Goal: Information Seeking & Learning: Learn about a topic

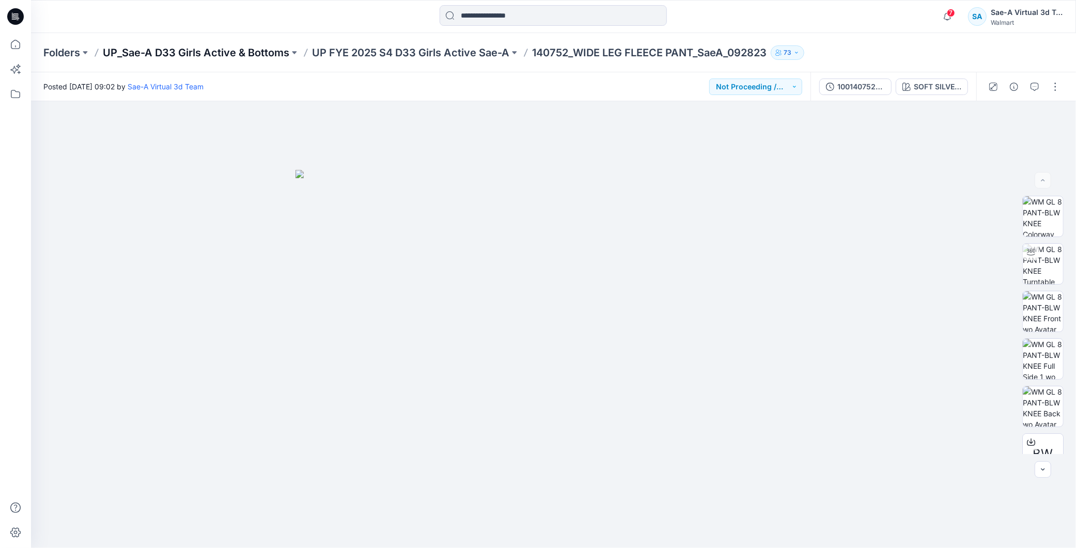
click at [243, 55] on p "UP_Sae-A D33 Girls Active & Bottoms" at bounding box center [196, 52] width 186 height 14
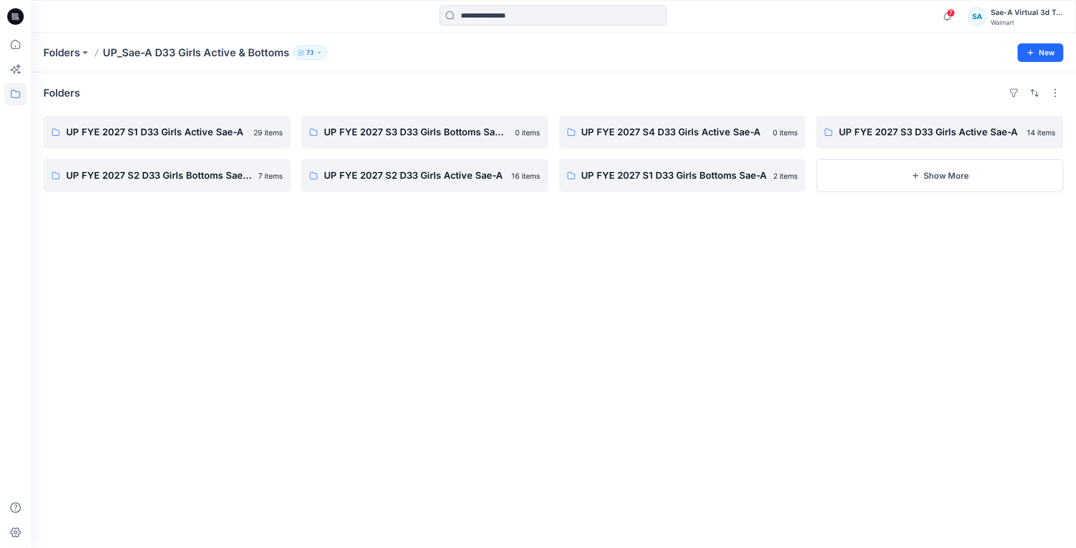
click at [436, 291] on div "Folders UP FYE 2027 S1 D33 Girls Active Sae-A 29 items UP FYE 2027 S2 D33 Girls…" at bounding box center [553, 310] width 1045 height 476
click at [592, 330] on div "Folders UP FYE 2027 S1 D33 Girls Active Sae-A 29 items UP FYE 2027 S2 D33 Girls…" at bounding box center [553, 310] width 1045 height 476
click at [66, 53] on p "Folders" at bounding box center [61, 52] width 37 height 14
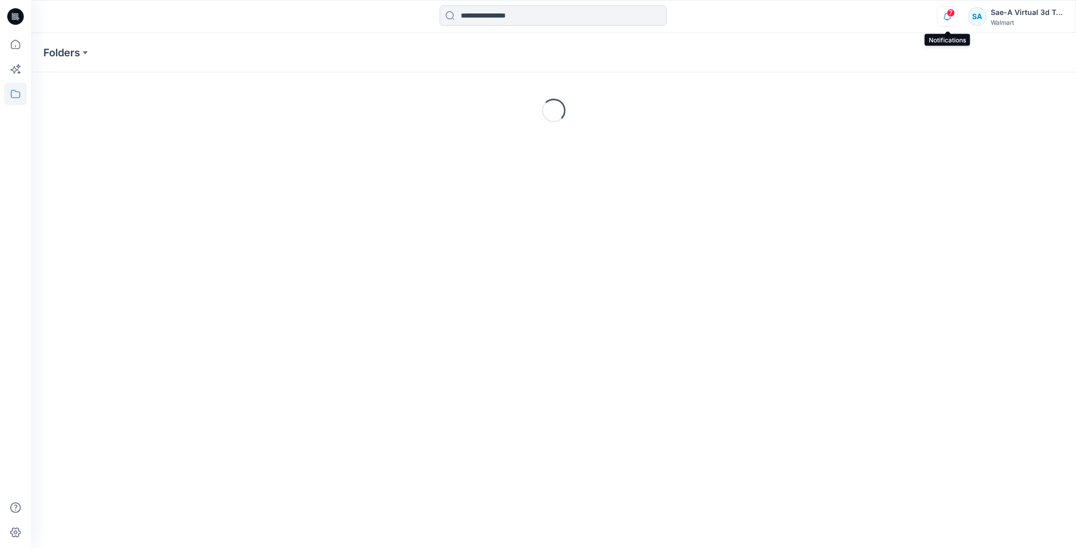
click at [946, 19] on icon "button" at bounding box center [947, 16] width 20 height 21
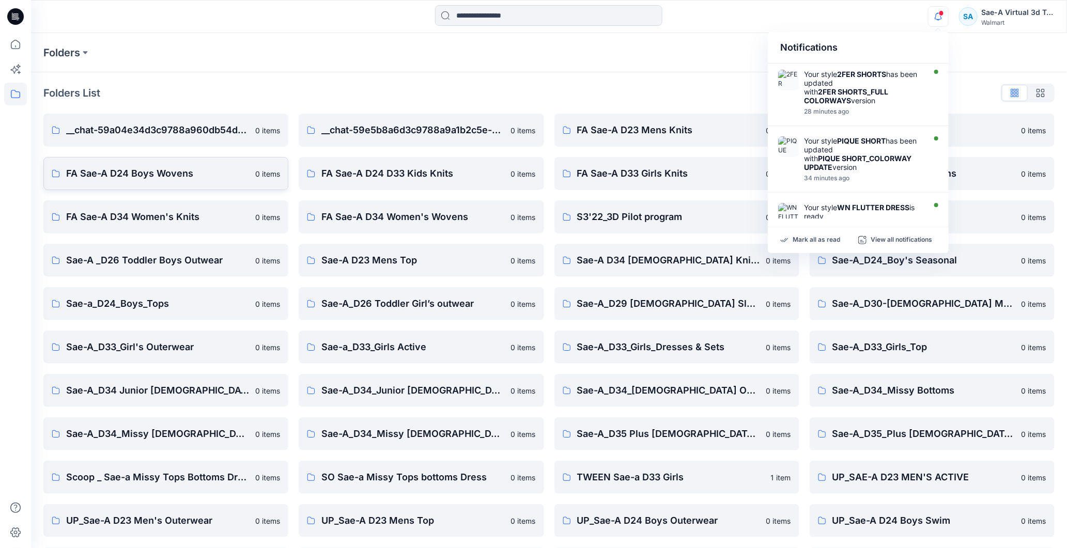
click at [148, 179] on p "FA Sae-A D24 Boys Wovens" at bounding box center [157, 173] width 183 height 14
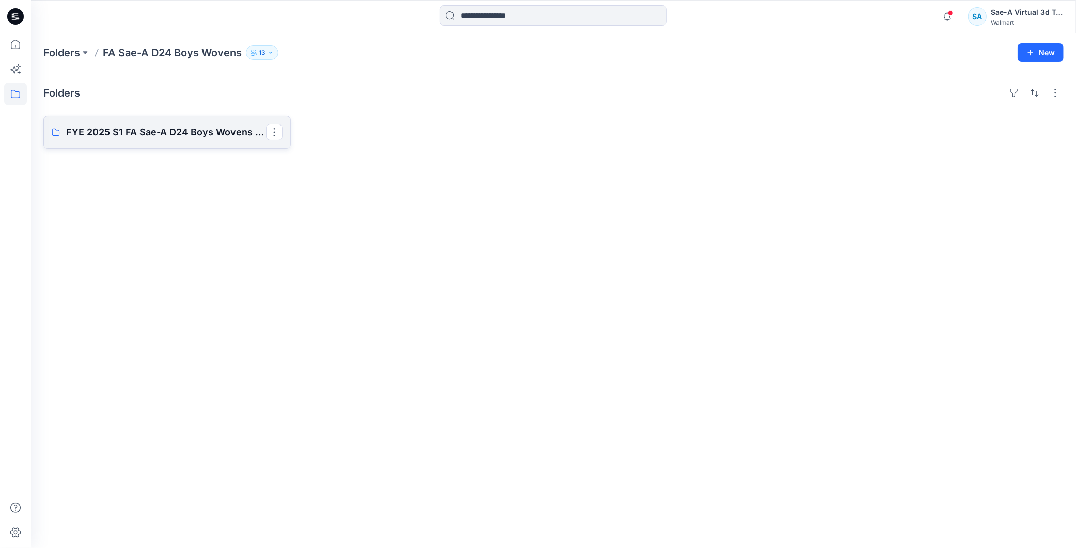
click at [204, 137] on p "FYE 2025 S1 FA Sae-A D24 Boys Wovens Board" at bounding box center [166, 132] width 200 height 14
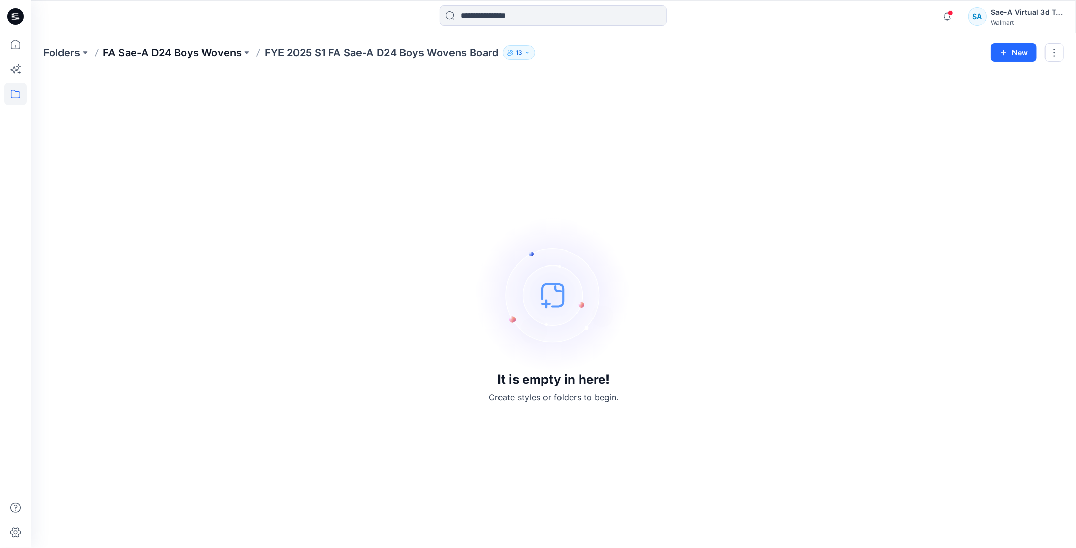
click at [202, 52] on p "FA Sae-A D24 Boys Wovens" at bounding box center [172, 52] width 139 height 14
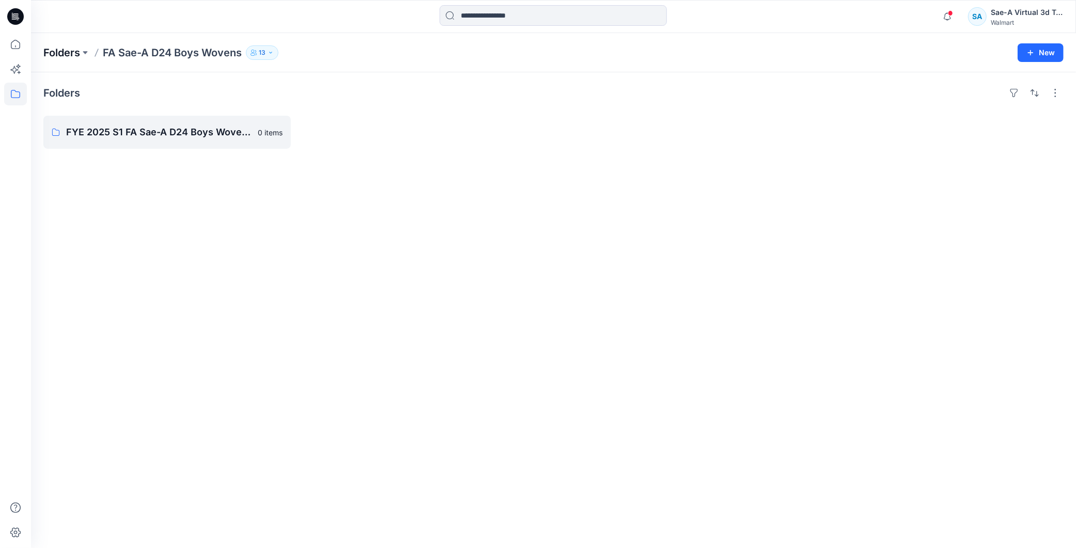
click at [73, 49] on p "Folders" at bounding box center [61, 52] width 37 height 14
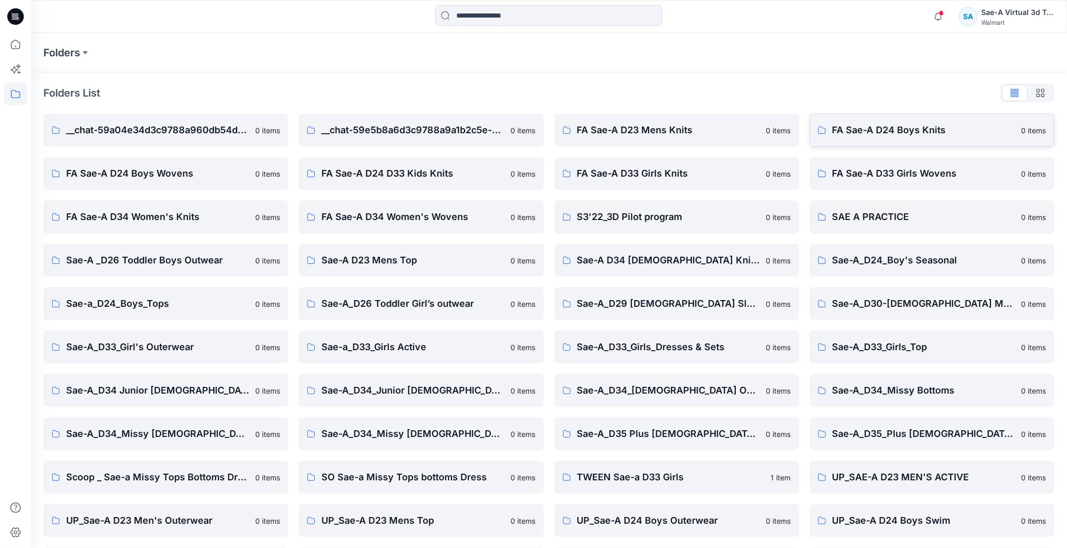
click at [937, 134] on p "FA Sae-A D24 Boys Knits" at bounding box center [923, 130] width 183 height 14
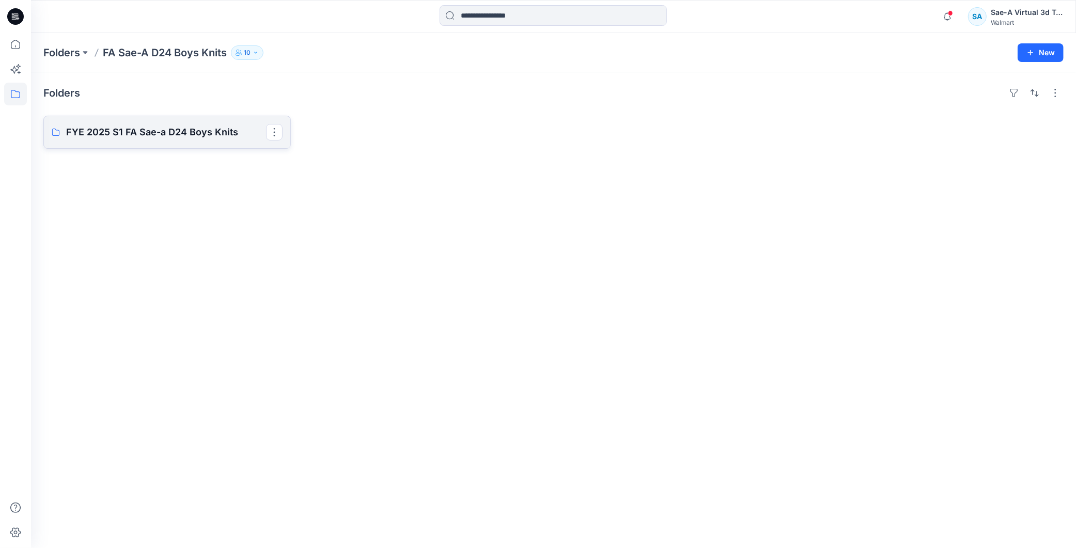
click at [163, 142] on link "FYE 2025 S1 FA Sae-a D24 Boys Knits" at bounding box center [166, 132] width 247 height 33
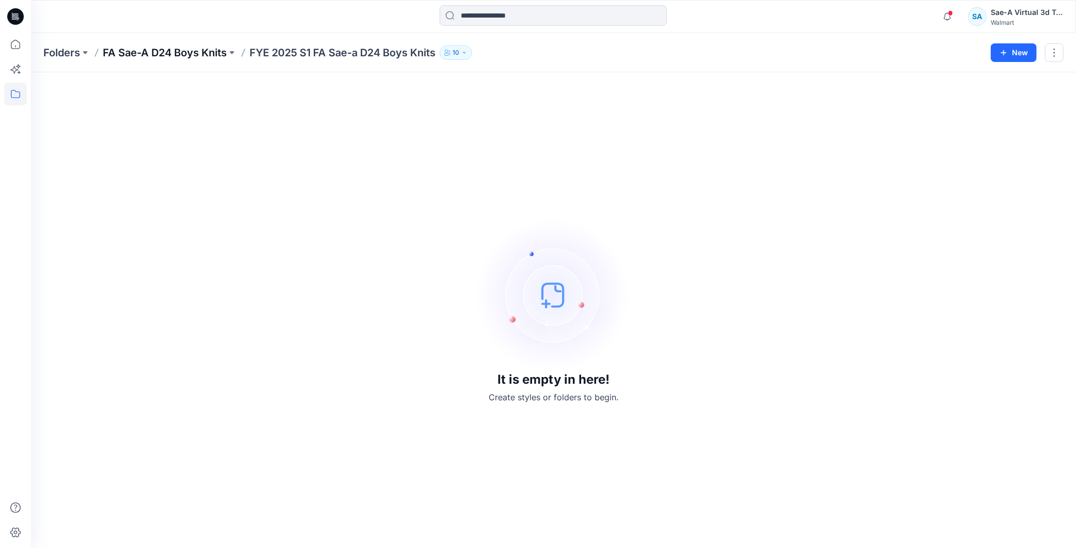
click at [165, 49] on p "FA Sae-A D24 Boys Knits" at bounding box center [165, 52] width 124 height 14
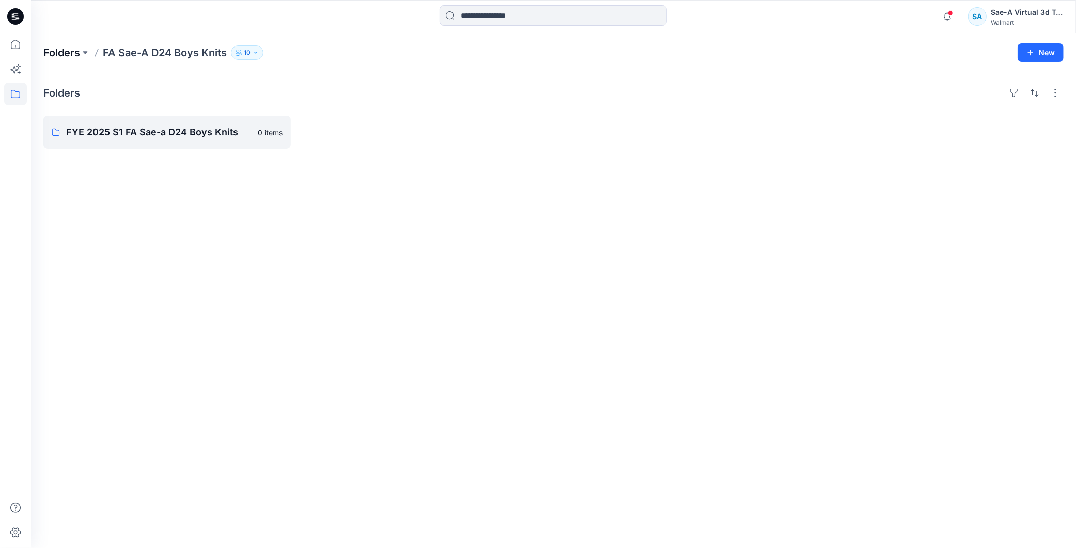
click at [70, 46] on p "Folders" at bounding box center [61, 52] width 37 height 14
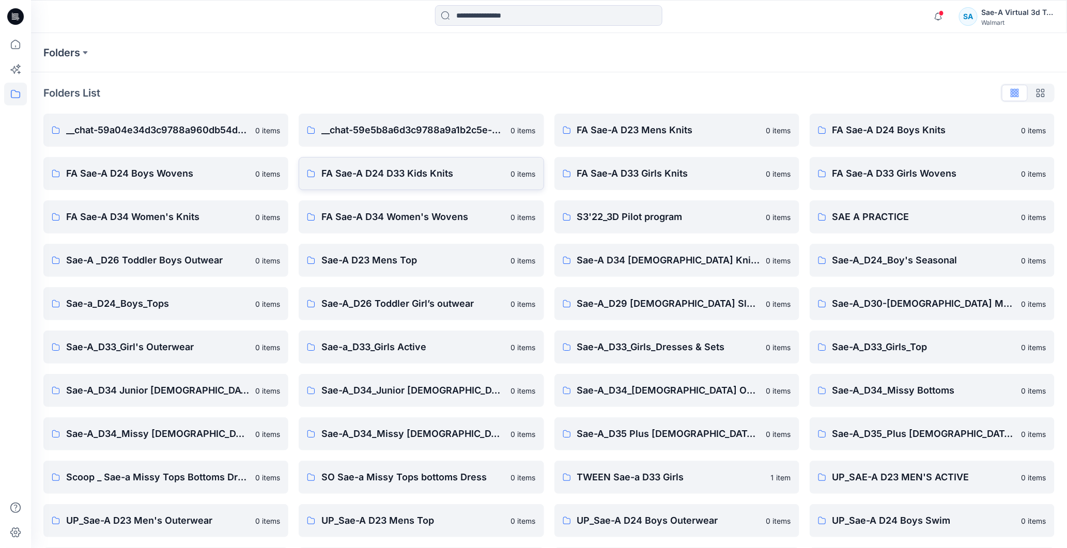
click at [423, 176] on p "FA Sae-A D24 D33 Kids Knits" at bounding box center [412, 173] width 183 height 14
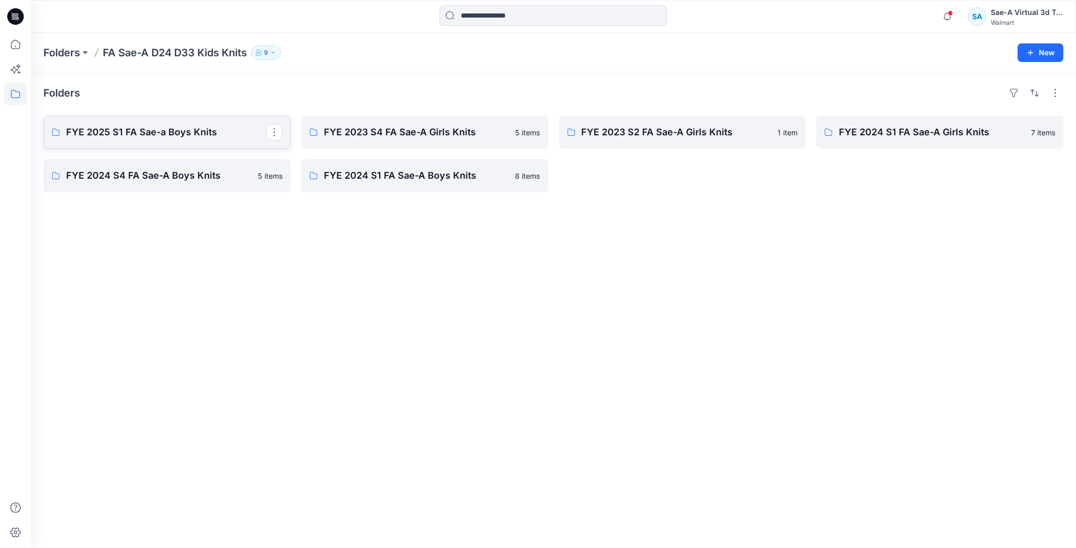
click at [192, 130] on p "FYE 2025 S1 FA Sae-a Boys Knits" at bounding box center [166, 132] width 200 height 14
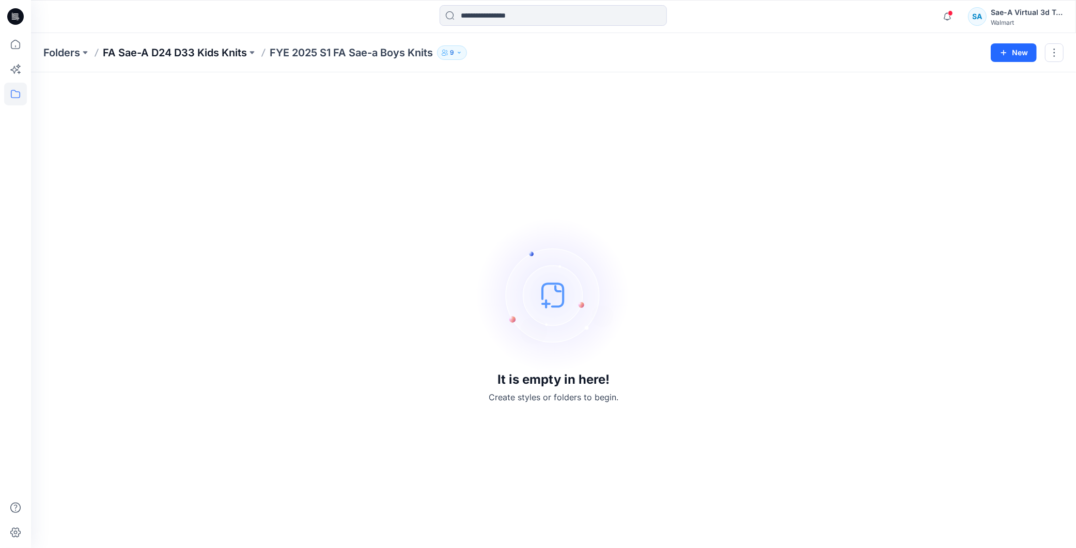
click at [155, 50] on p "FA Sae-A D24 D33 Kids Knits" at bounding box center [175, 52] width 144 height 14
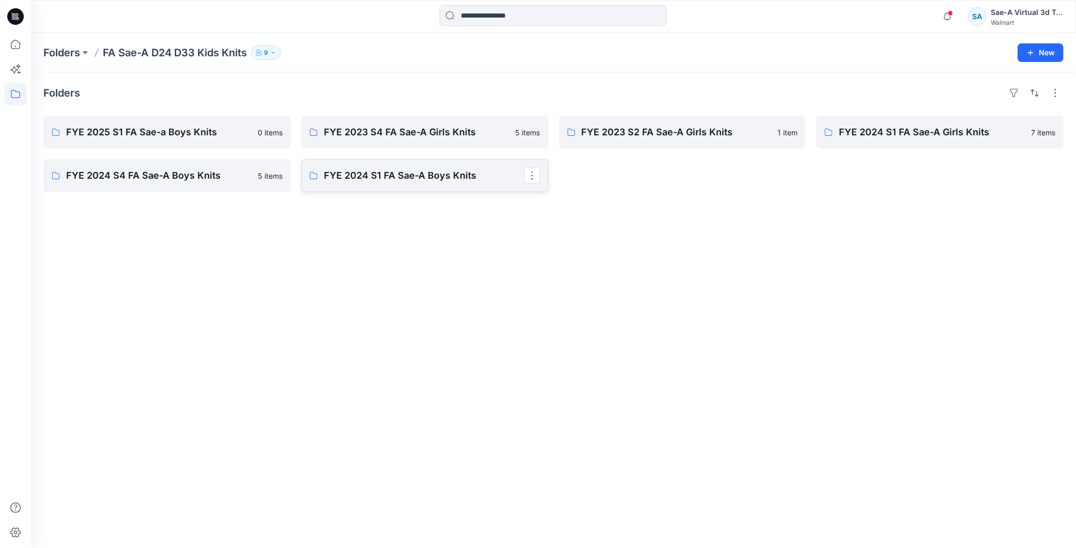
click at [451, 181] on p "FYE 2024 S1 FA Sae-A Boys Knits" at bounding box center [424, 175] width 200 height 14
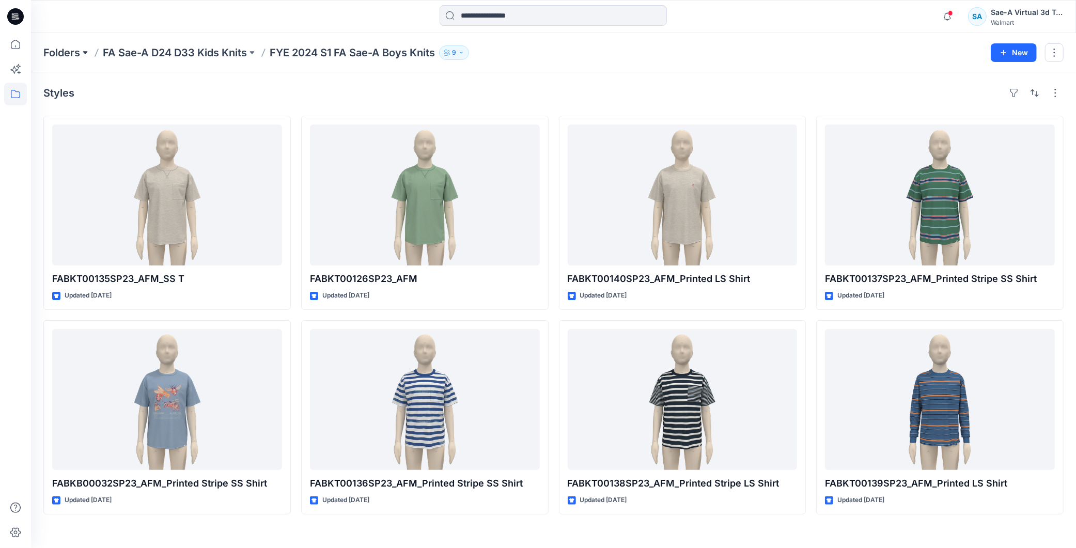
click at [89, 48] on button at bounding box center [85, 52] width 10 height 14
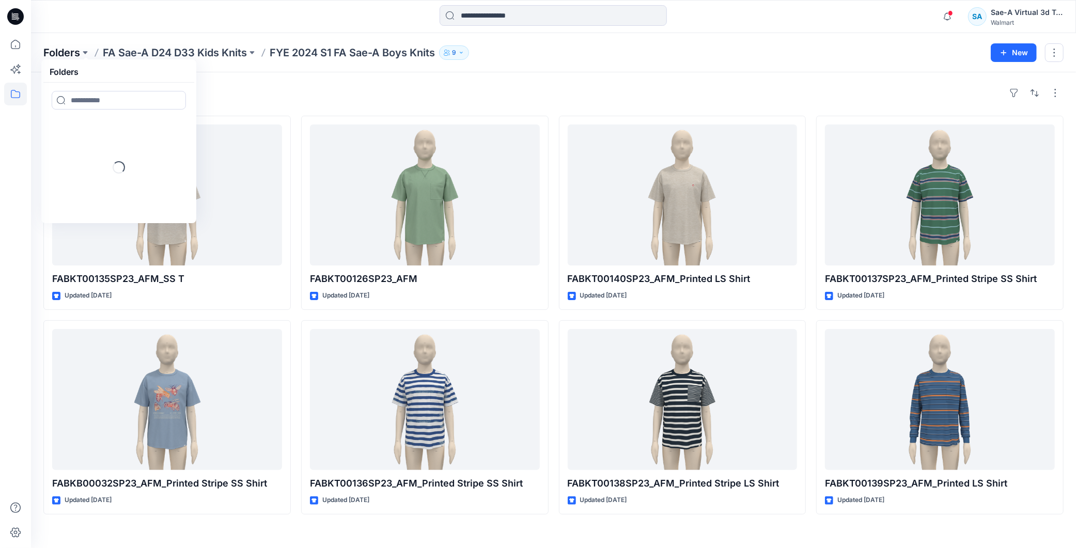
click at [66, 53] on p "Folders" at bounding box center [61, 52] width 37 height 14
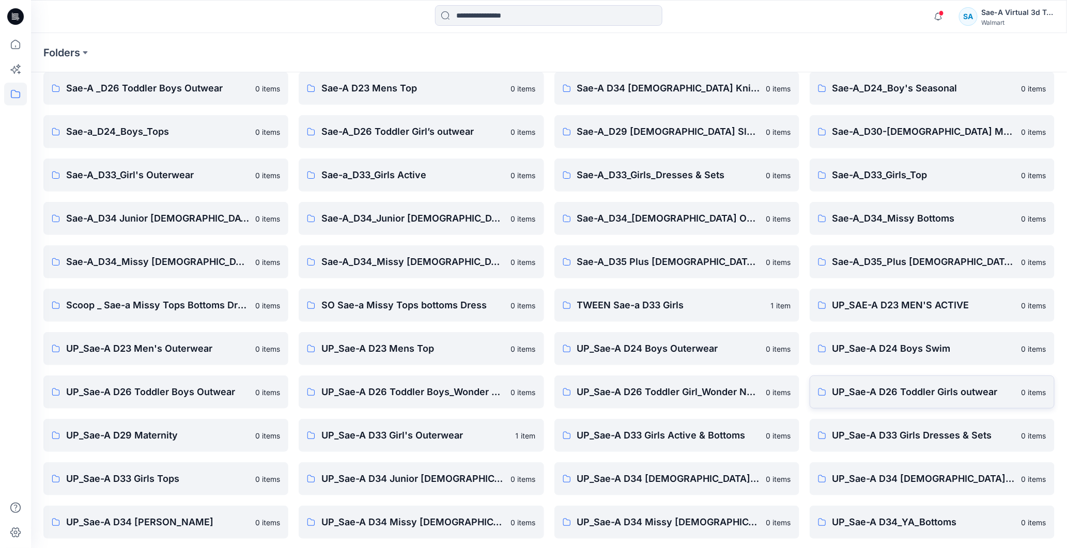
scroll to position [218, 0]
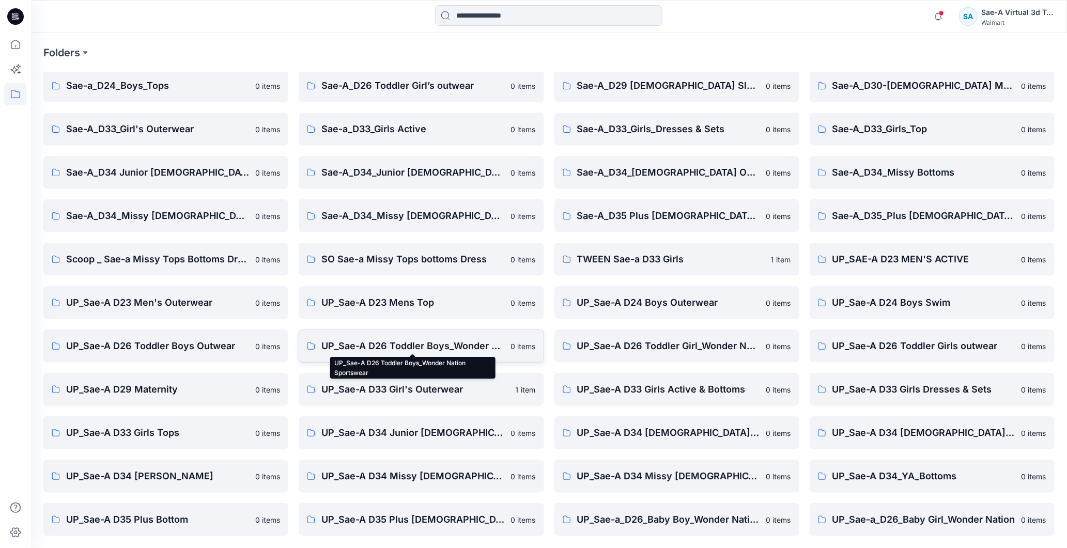
click at [431, 344] on p "UP_Sae-A D26 Toddler Boys_Wonder Nation Sportswear" at bounding box center [412, 346] width 183 height 14
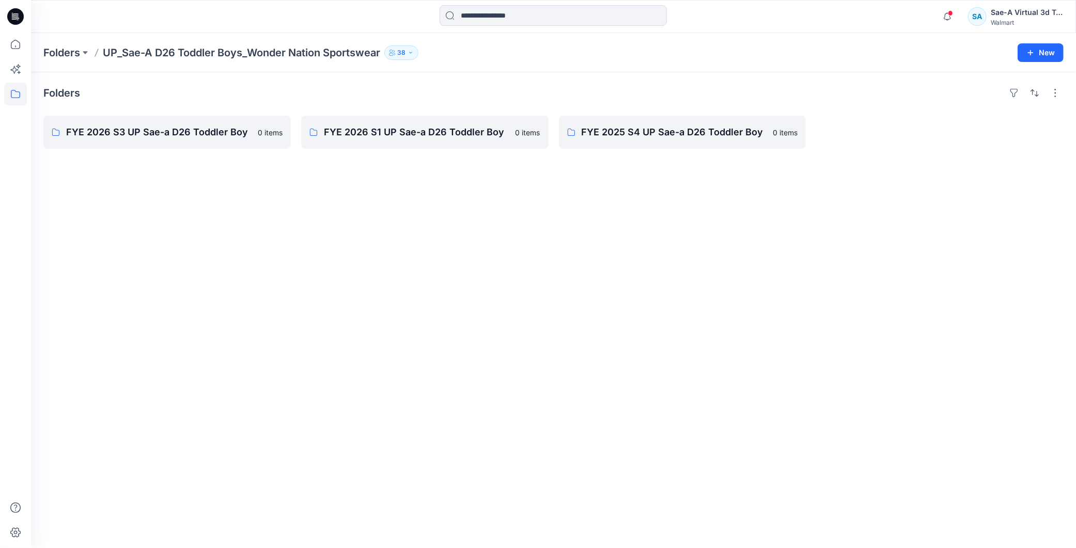
click at [576, 316] on div "Folders FYE 2026 S3 UP Sae-a D26 Toddler Boy [DEMOGRAPHIC_DATA] items FYE 2026 …" at bounding box center [553, 310] width 1045 height 476
click at [192, 135] on p "FYE 2026 S3 UP Sae-a D26 Toddler Boy" at bounding box center [166, 132] width 200 height 14
click at [453, 131] on p "FYE 2026 S1 UP Sae-a D26 Toddler Boy" at bounding box center [424, 132] width 200 height 14
click at [672, 128] on p "FYE 2025 S4 UP Sae-a D26 Toddler Boy" at bounding box center [682, 132] width 200 height 14
click at [65, 54] on p "Folders" at bounding box center [61, 52] width 37 height 14
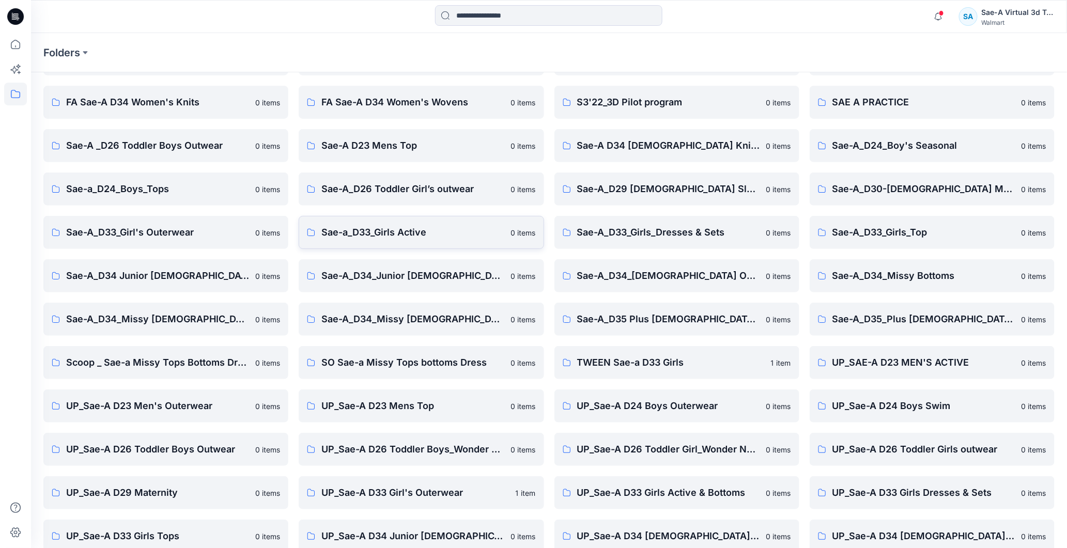
scroll to position [172, 0]
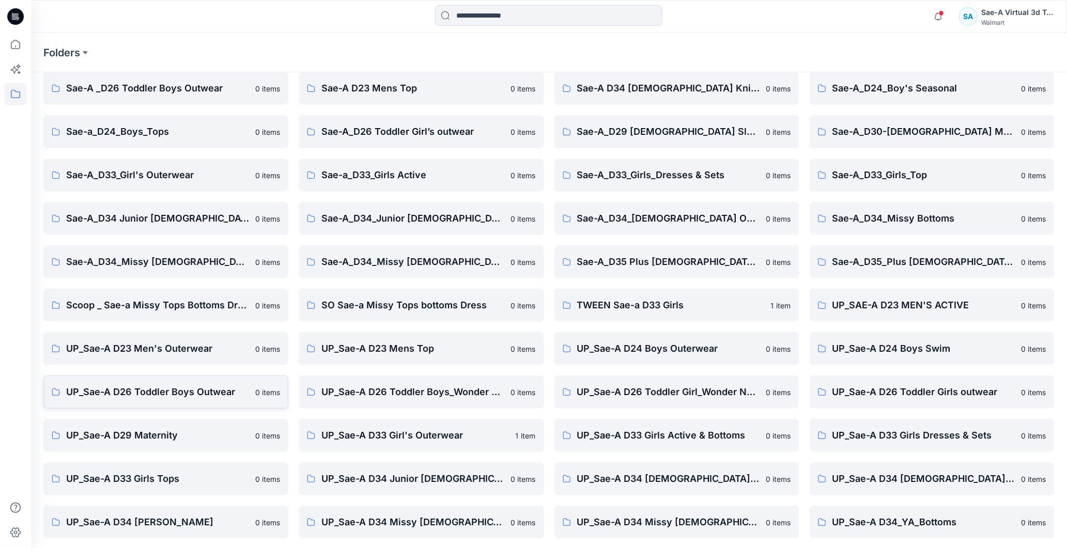
click at [192, 396] on p "UP_Sae-A D26 Toddler Boys Outwear" at bounding box center [157, 392] width 183 height 14
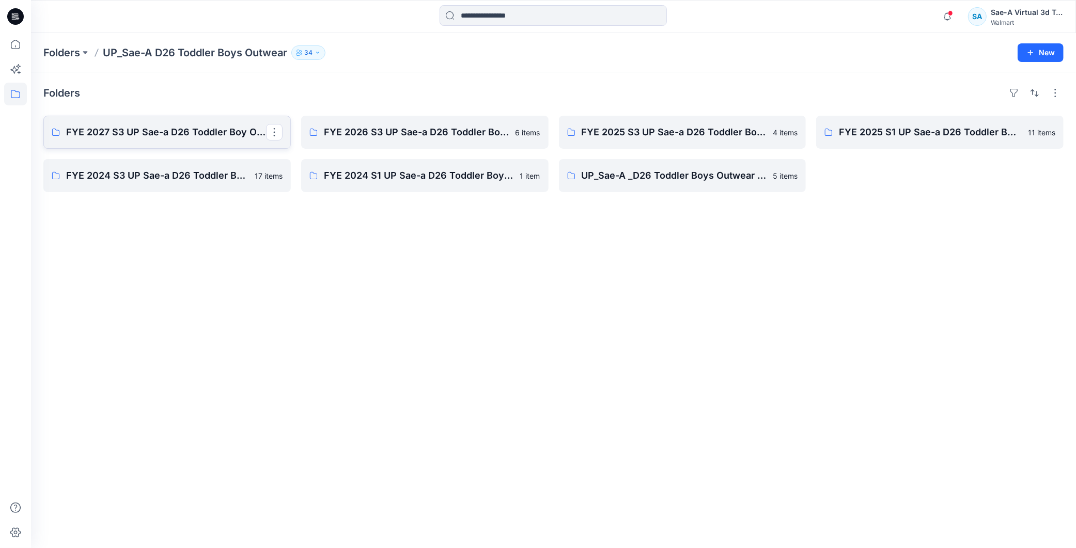
click at [190, 137] on p "FYE 2027 S3 UP Sae-a D26 Toddler Boy Outerwear - Ozark Trail" at bounding box center [166, 132] width 200 height 14
click at [384, 131] on p "FYE 2026 S3 UP Sae-a D26 Toddler Boy Outerwear - Ozark Trail" at bounding box center [424, 132] width 200 height 14
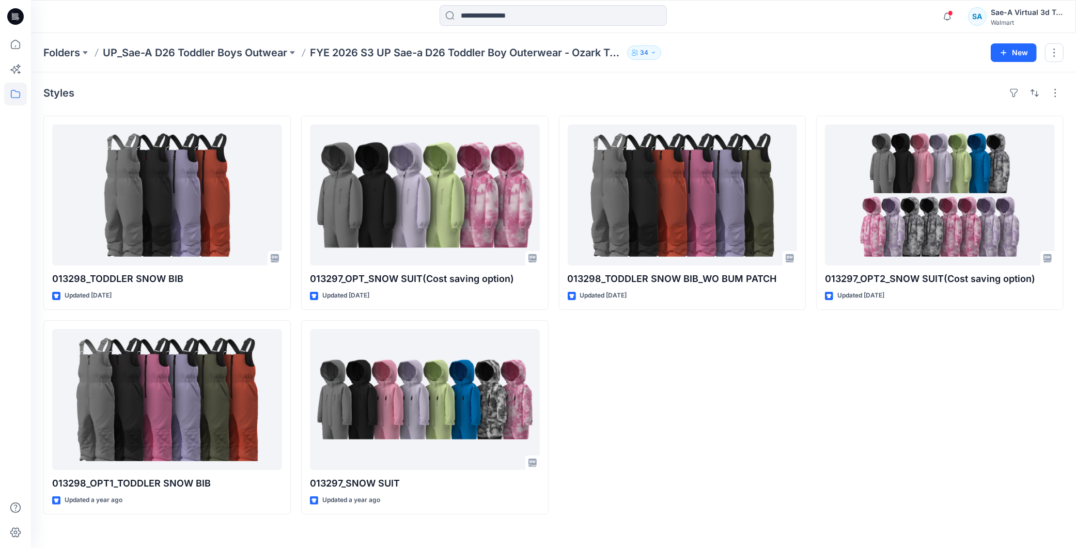
click at [699, 421] on div "013298_TODDLER SNOW BIB_WO BUM PATCH Updated [DATE]" at bounding box center [682, 315] width 247 height 399
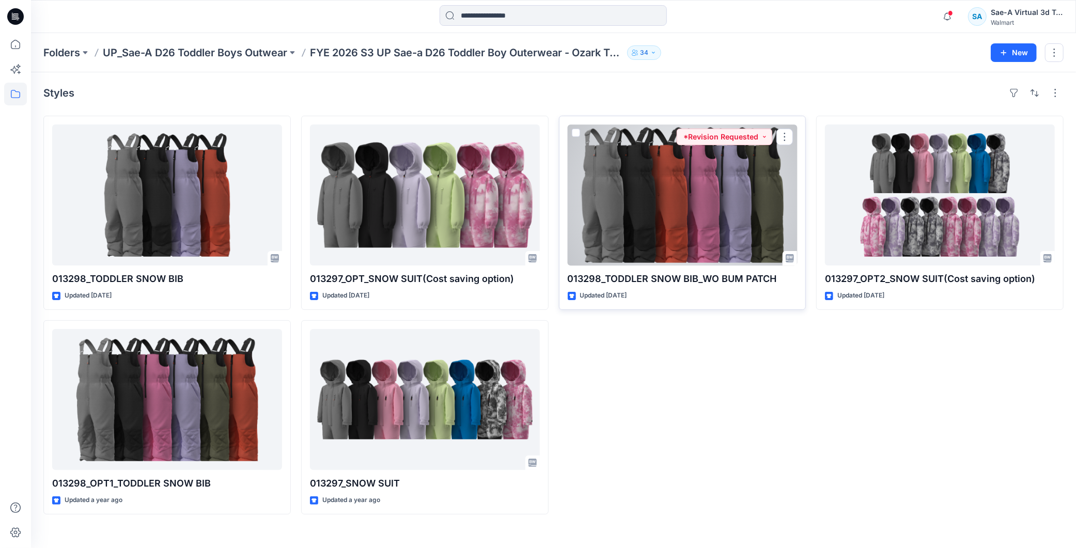
click at [683, 198] on div at bounding box center [683, 194] width 230 height 141
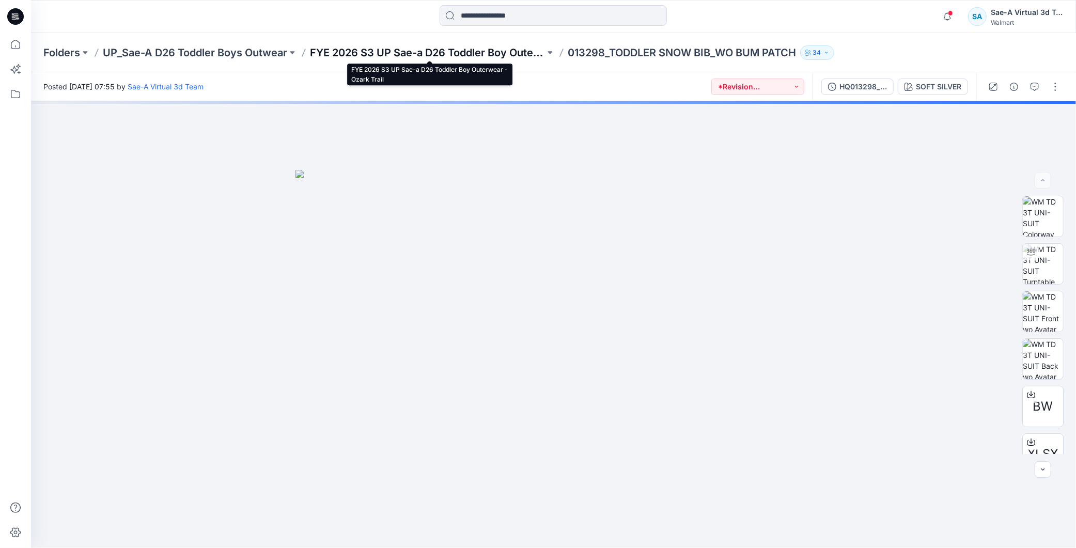
click at [460, 58] on p "FYE 2026 S3 UP Sae-a D26 Toddler Boy Outerwear - Ozark Trail" at bounding box center [427, 52] width 235 height 14
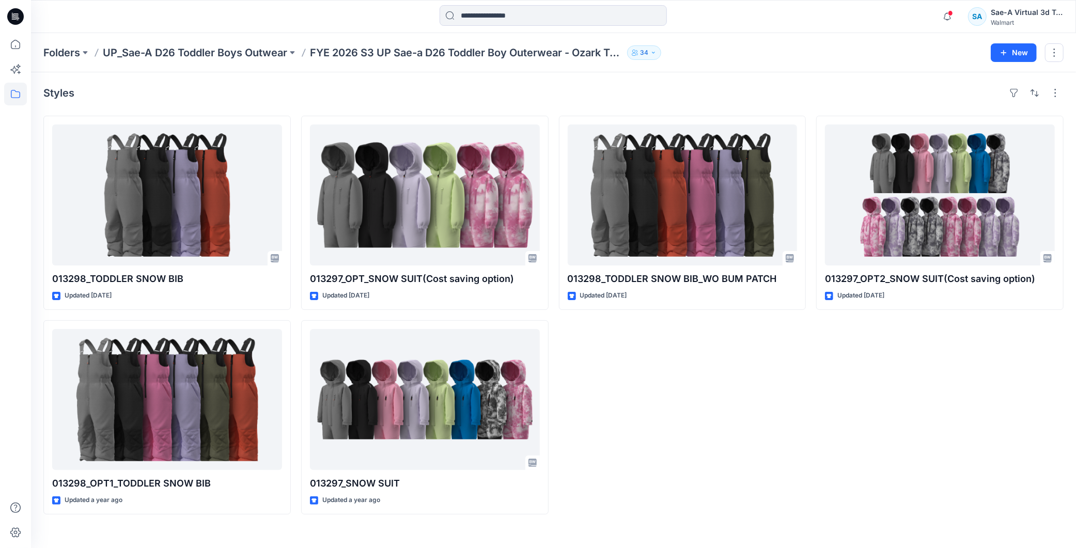
click at [744, 374] on div "013298_TODDLER SNOW BIB_WO BUM PATCH Updated [DATE]" at bounding box center [682, 315] width 247 height 399
click at [691, 336] on div "013298_TODDLER SNOW BIB_WO BUM PATCH Updated [DATE]" at bounding box center [682, 315] width 247 height 399
drag, startPoint x: 708, startPoint y: 374, endPoint x: 694, endPoint y: 369, distance: 14.9
click at [708, 374] on div "013298_TODDLER SNOW BIB_WO BUM PATCH Updated [DATE]" at bounding box center [682, 315] width 247 height 399
click at [995, 365] on div "013297_OPT2_SNOW SUIT(Cost saving option) Updated [DATE]" at bounding box center [939, 315] width 247 height 399
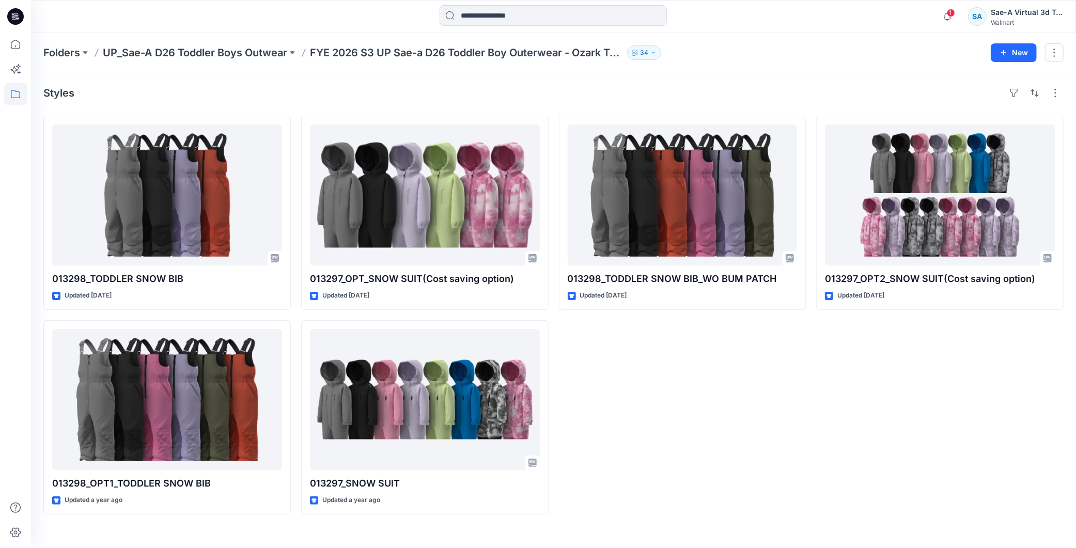
click at [250, 52] on p "UP_Sae-A D26 Toddler Boys Outwear" at bounding box center [195, 52] width 184 height 14
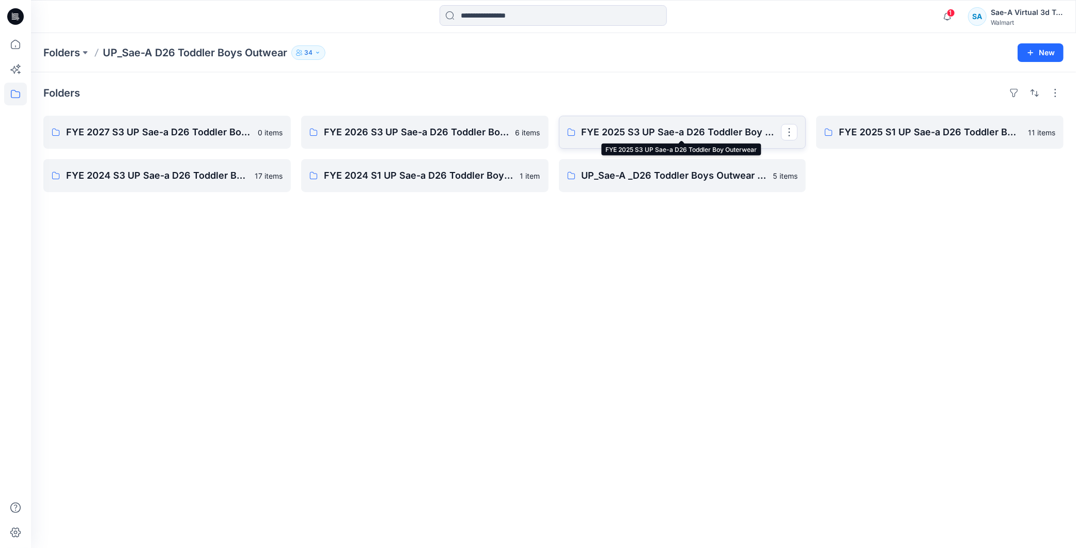
click at [646, 130] on p "FYE 2025 S3 UP Sae-a D26 Toddler Boy Outerwear" at bounding box center [682, 132] width 200 height 14
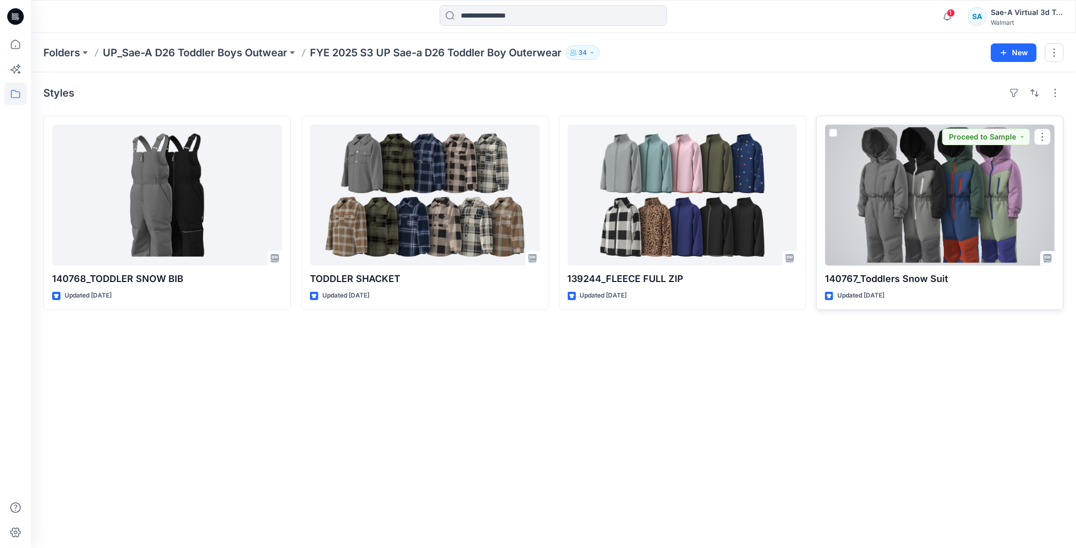
click at [971, 230] on div at bounding box center [940, 194] width 230 height 141
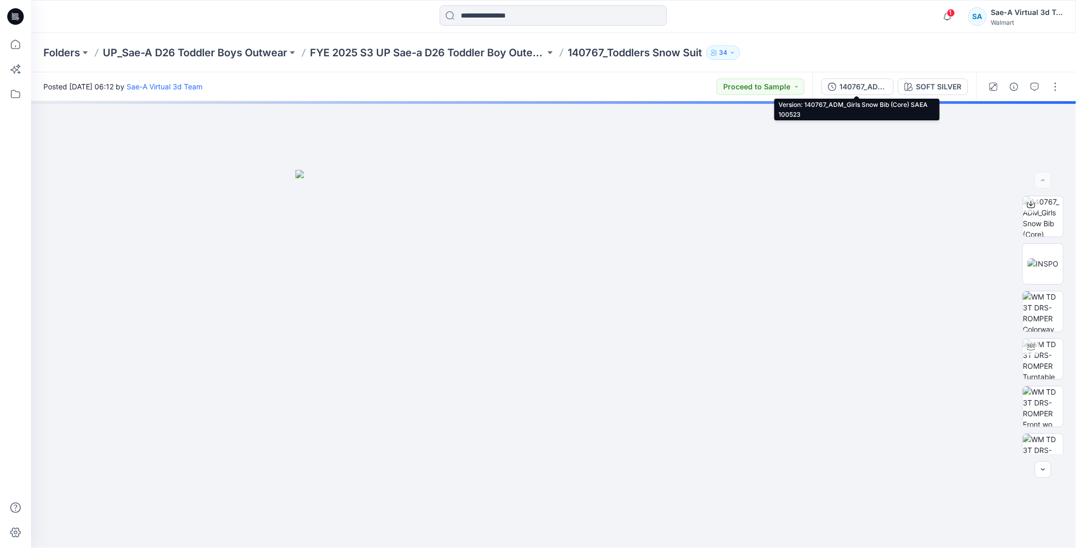
click at [861, 85] on div "140767_ADM_Girls Snow Bib (Core) SAEA 100523" at bounding box center [863, 86] width 48 height 11
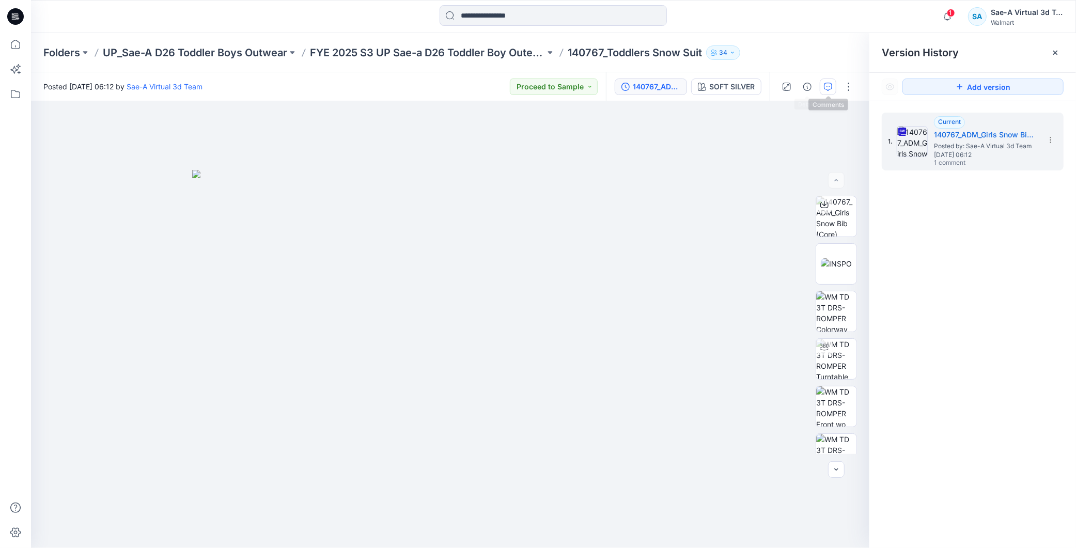
click at [830, 86] on icon "button" at bounding box center [828, 87] width 8 height 8
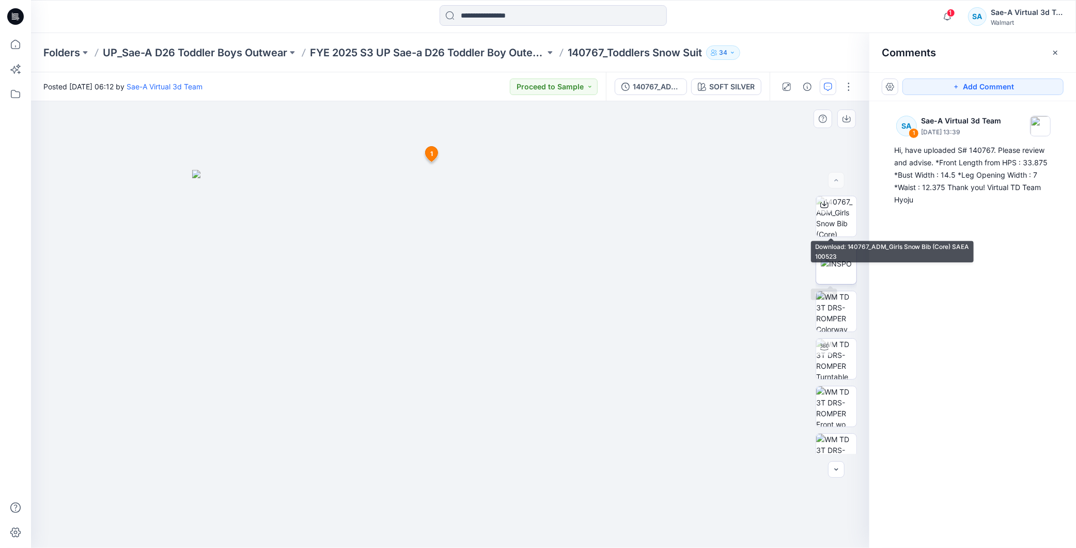
click at [831, 258] on img at bounding box center [836, 263] width 31 height 11
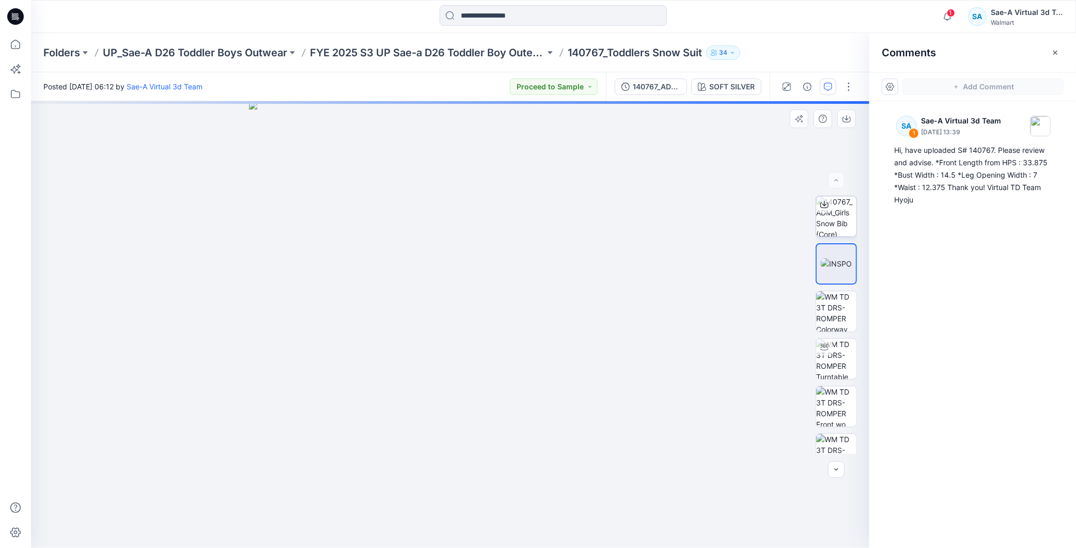
drag, startPoint x: 945, startPoint y: 293, endPoint x: 818, endPoint y: 204, distance: 155.3
click at [944, 291] on div "SA 1 Sae-A Virtual 3d Team [DATE] 13:39 Hi, have uploaded S# 140767. Please rev…" at bounding box center [972, 305] width 207 height 409
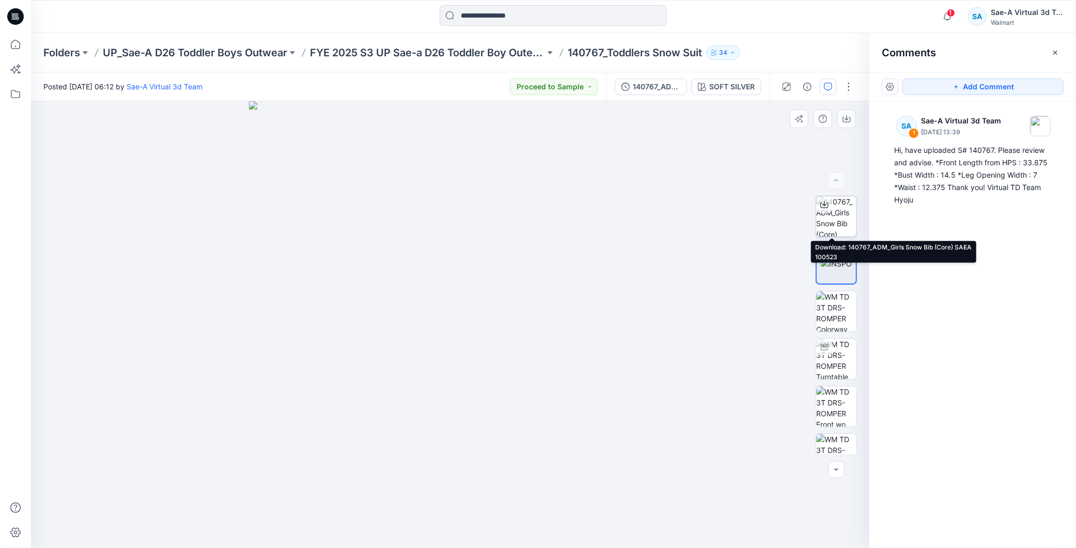
click at [820, 207] on icon at bounding box center [824, 204] width 8 height 8
click at [1001, 280] on div "SA 1 Sae-A Virtual 3d Team [DATE] 13:39 Hi, have uploaded S# 140767. Please rev…" at bounding box center [972, 305] width 207 height 409
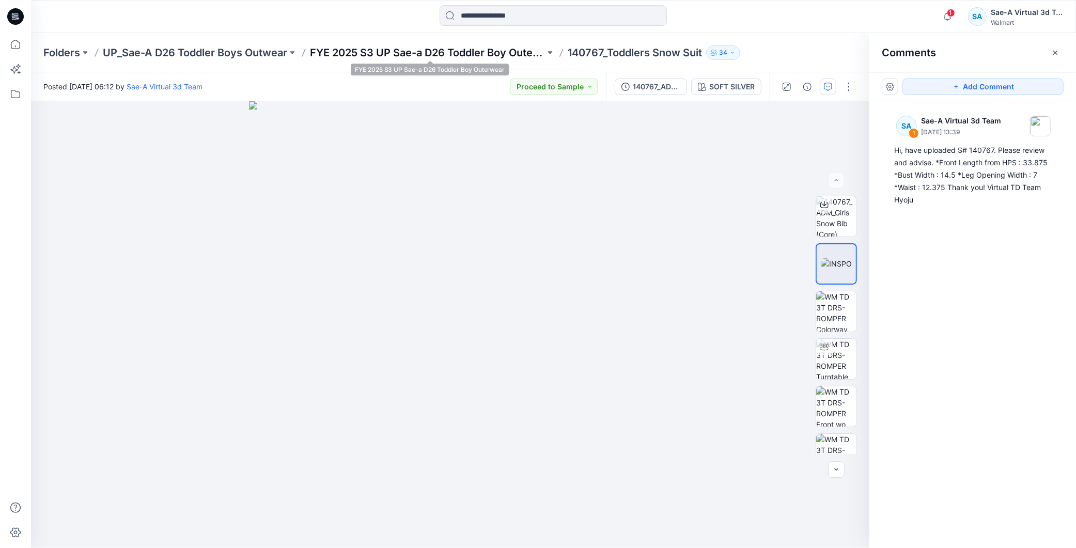
click at [491, 50] on p "FYE 2025 S3 UP Sae-a D26 Toddler Boy Outerwear" at bounding box center [427, 52] width 235 height 14
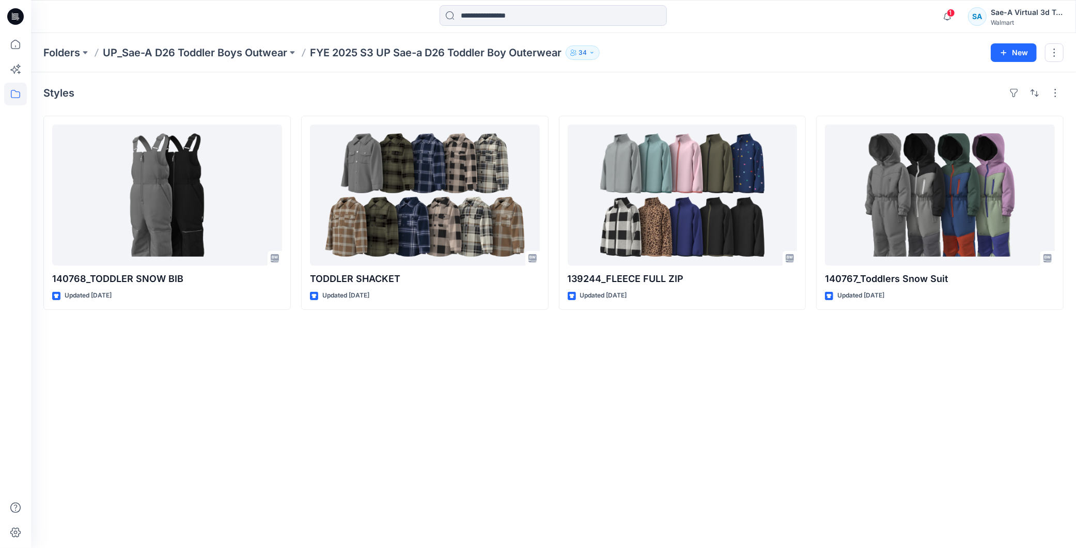
click at [250, 48] on p "UP_Sae-A D26 Toddler Boys Outwear" at bounding box center [195, 52] width 184 height 14
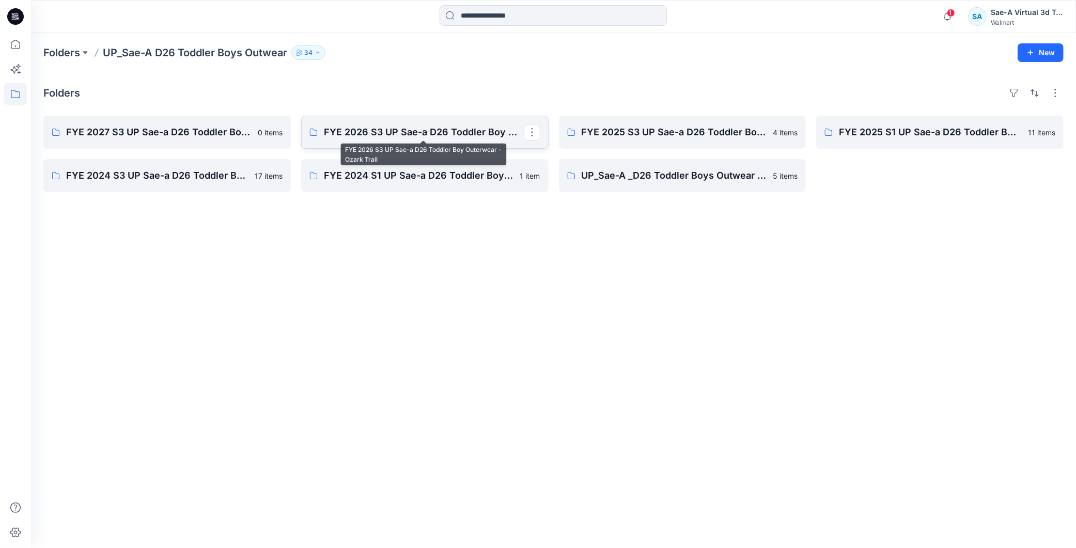
click at [369, 129] on p "FYE 2026 S3 UP Sae-a D26 Toddler Boy Outerwear - Ozark Trail" at bounding box center [424, 132] width 200 height 14
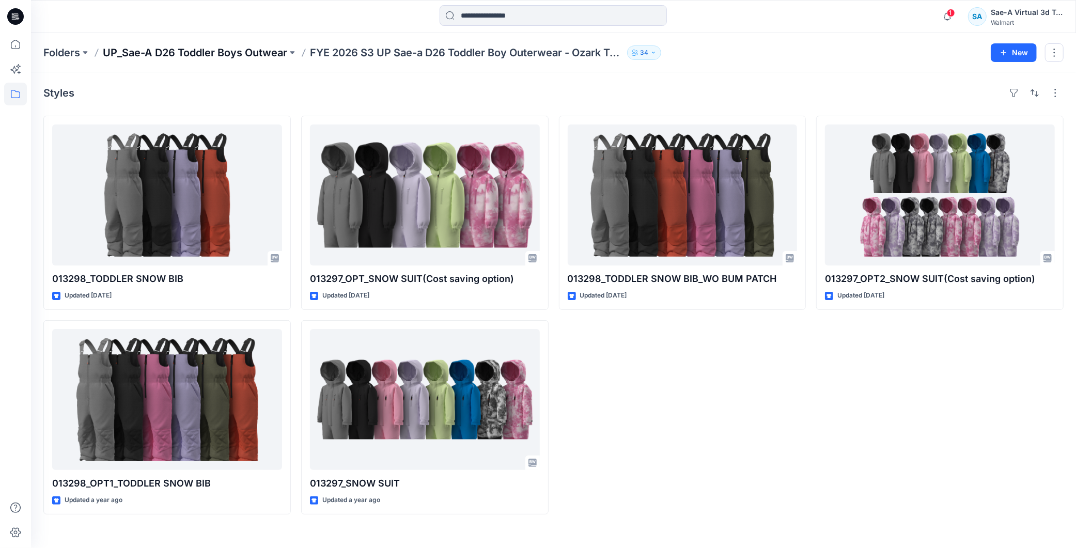
click at [258, 54] on p "UP_Sae-A D26 Toddler Boys Outwear" at bounding box center [195, 52] width 184 height 14
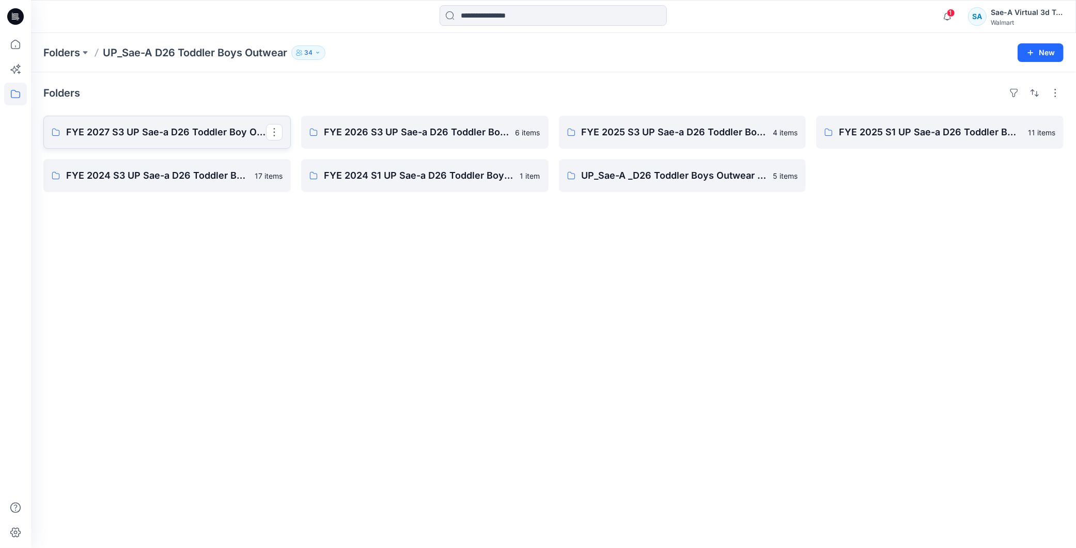
click at [196, 127] on p "FYE 2027 S3 UP Sae-a D26 Toddler Boy Outerwear - Ozark Trail" at bounding box center [166, 132] width 200 height 14
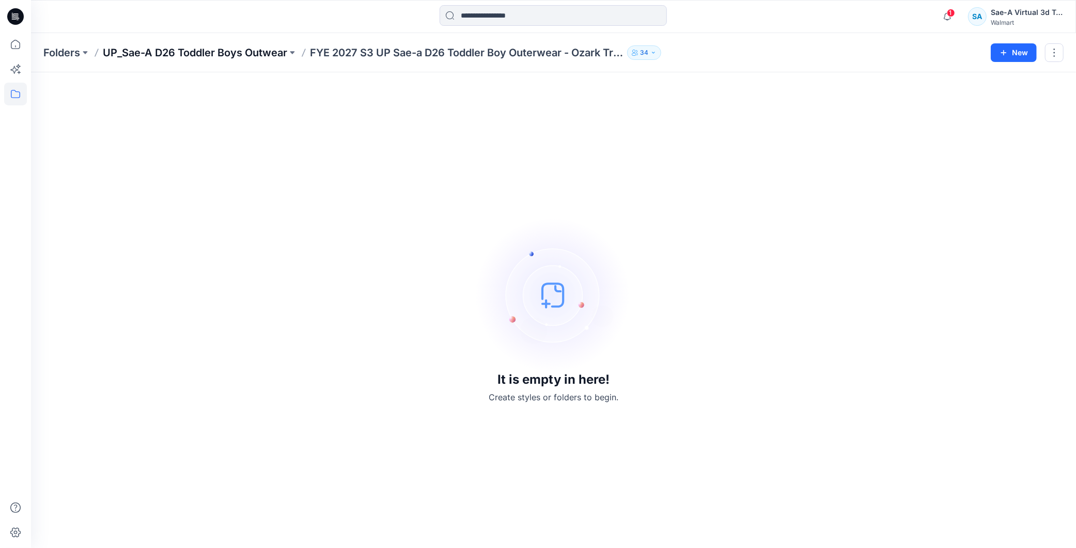
drag, startPoint x: 259, startPoint y: 48, endPoint x: 272, endPoint y: 46, distance: 13.0
click at [260, 48] on p "UP_Sae-A D26 Toddler Boys Outwear" at bounding box center [195, 52] width 184 height 14
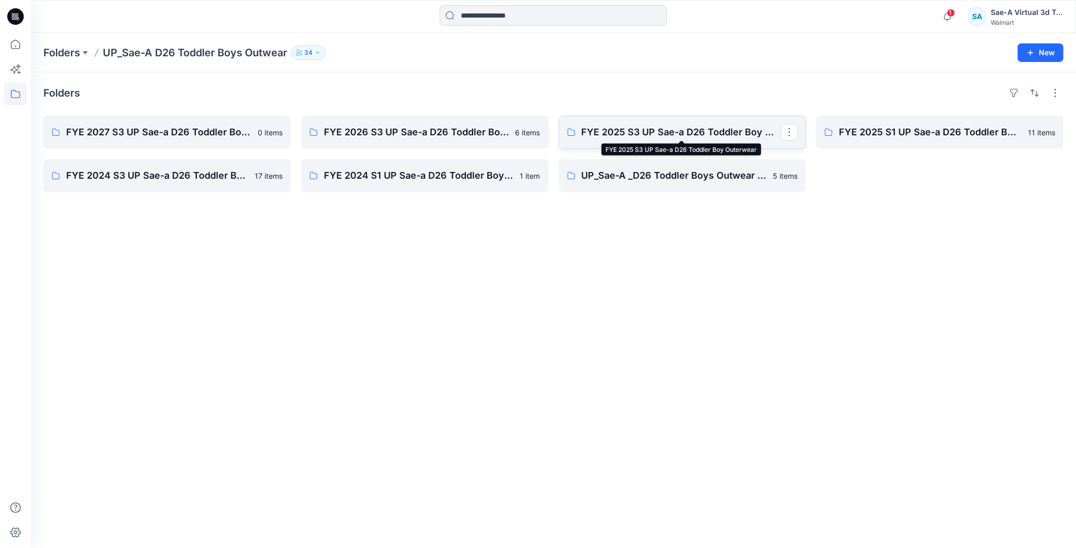
click at [719, 136] on p "FYE 2025 S3 UP Sae-a D26 Toddler Boy Outerwear" at bounding box center [682, 132] width 200 height 14
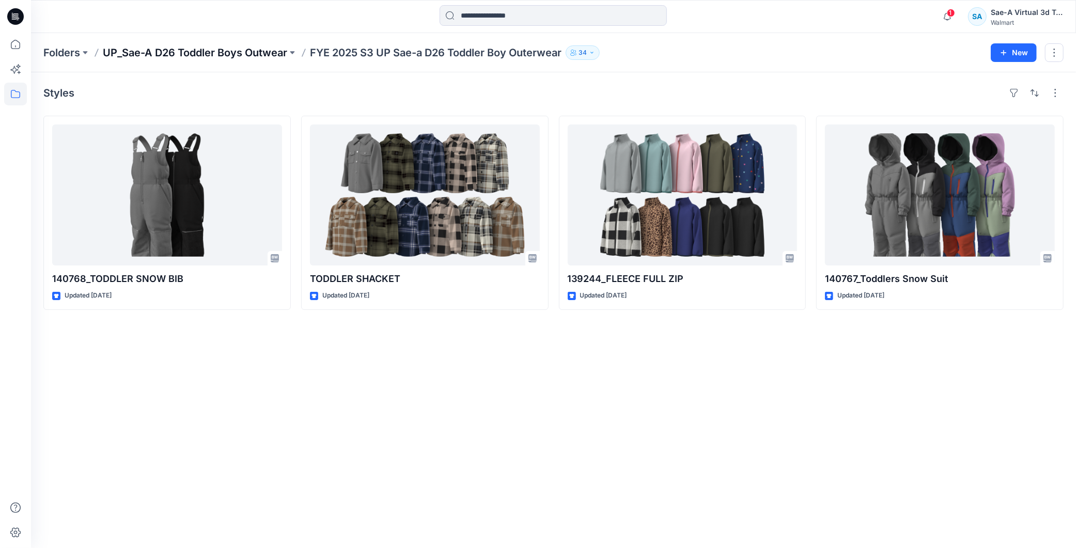
click at [207, 49] on p "UP_Sae-A D26 Toddler Boys Outwear" at bounding box center [195, 52] width 184 height 14
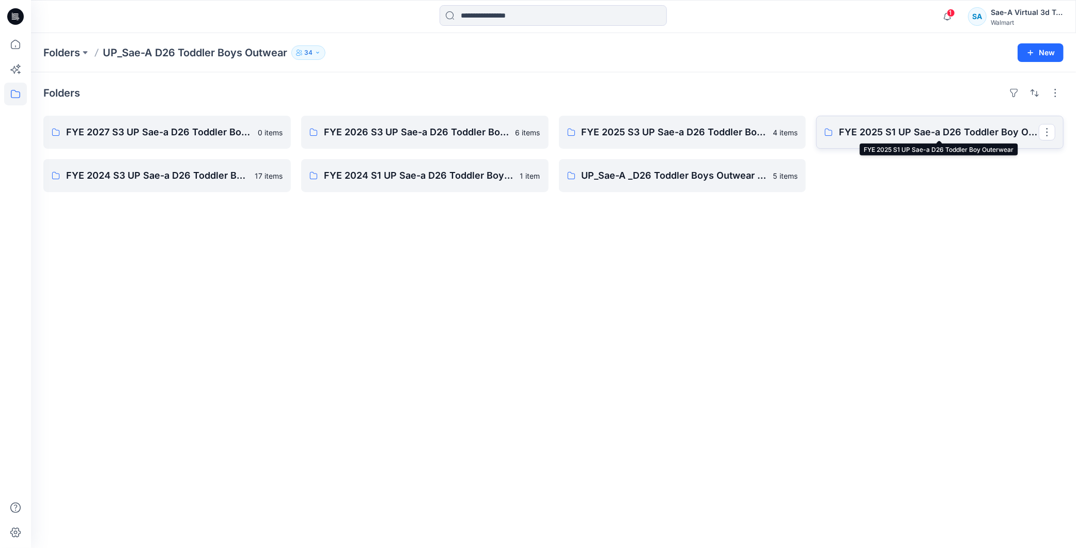
click at [897, 130] on p "FYE 2025 S1 UP Sae-a D26 Toddler Boy Outerwear" at bounding box center [939, 132] width 200 height 14
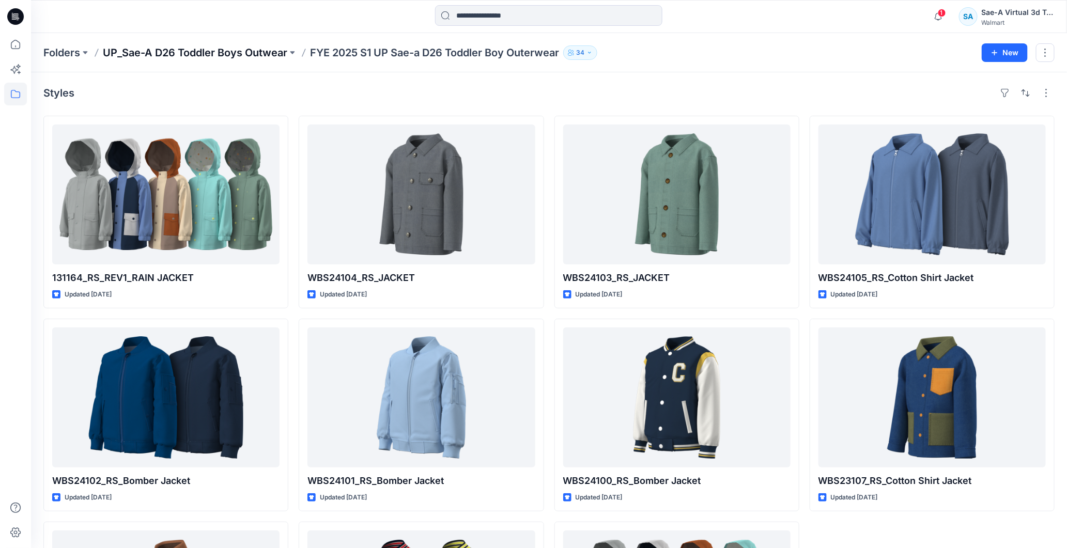
drag, startPoint x: 265, startPoint y: 51, endPoint x: 281, endPoint y: 49, distance: 16.1
click at [265, 52] on p "UP_Sae-A D26 Toddler Boys Outwear" at bounding box center [195, 52] width 184 height 14
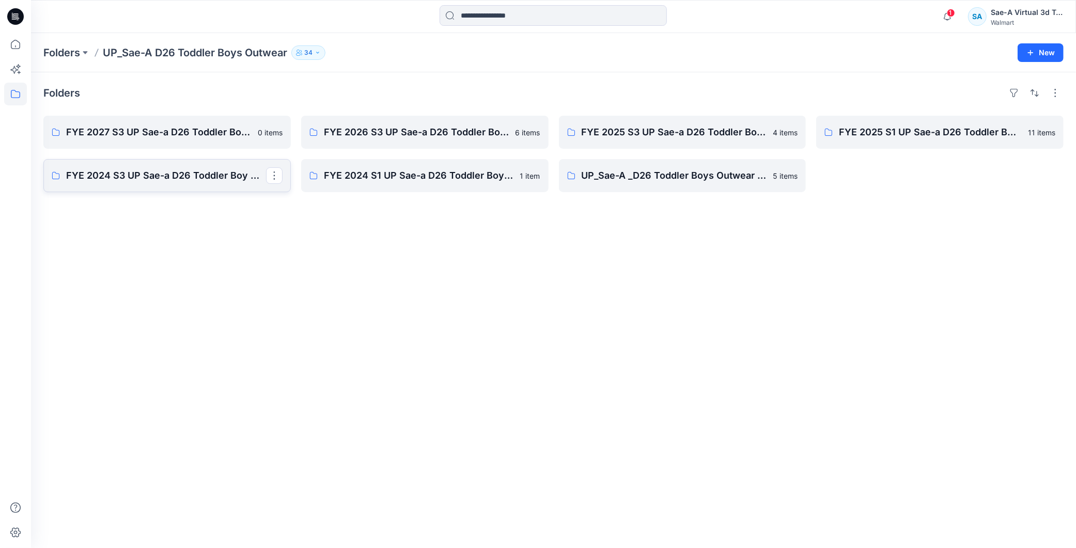
click at [165, 183] on link "FYE 2024 S3 UP Sae-a D26 Toddler Boy Outerwear" at bounding box center [166, 175] width 247 height 33
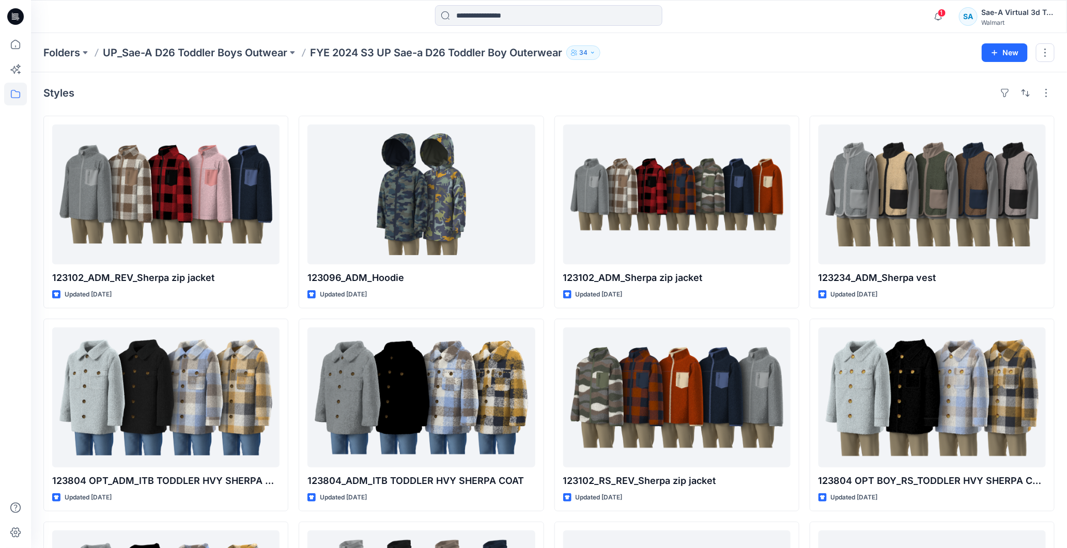
click at [254, 54] on p "UP_Sae-A D26 Toddler Boys Outwear" at bounding box center [195, 52] width 184 height 14
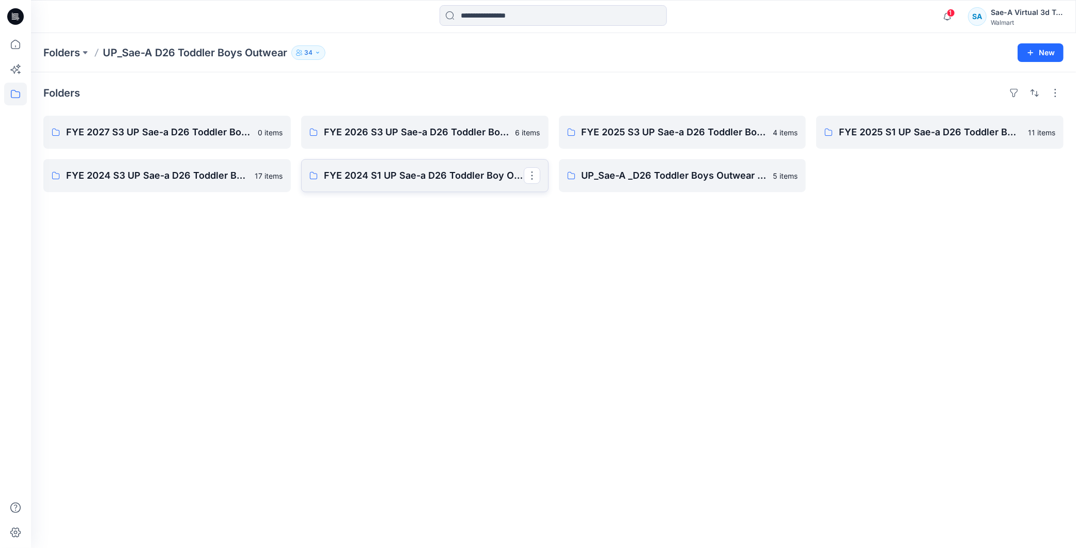
click at [431, 159] on link "FYE 2024 S1 UP Sae-a D26 Toddler Boy Outerwear" at bounding box center [424, 175] width 247 height 33
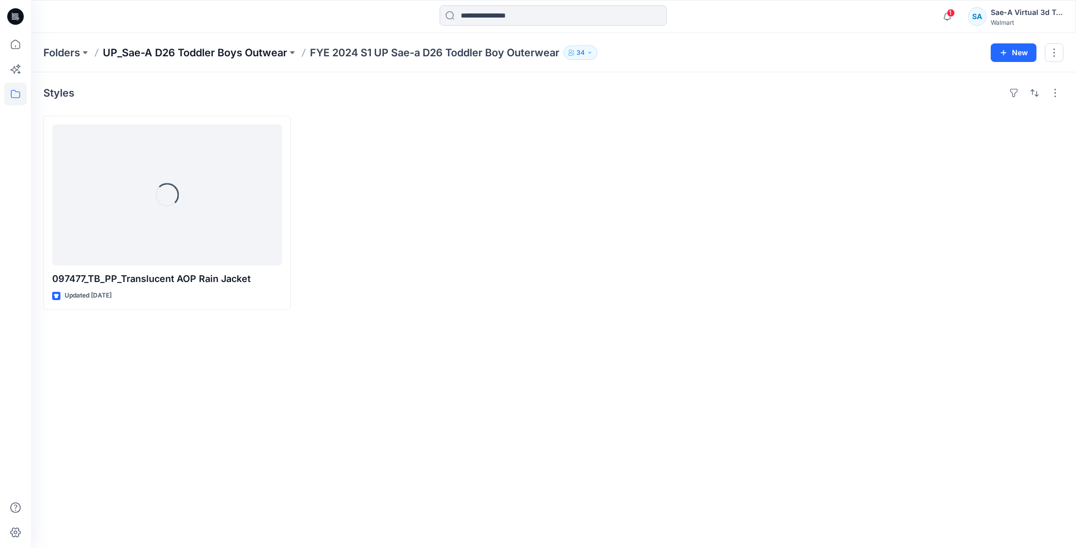
click at [266, 56] on p "UP_Sae-A D26 Toddler Boys Outwear" at bounding box center [195, 52] width 184 height 14
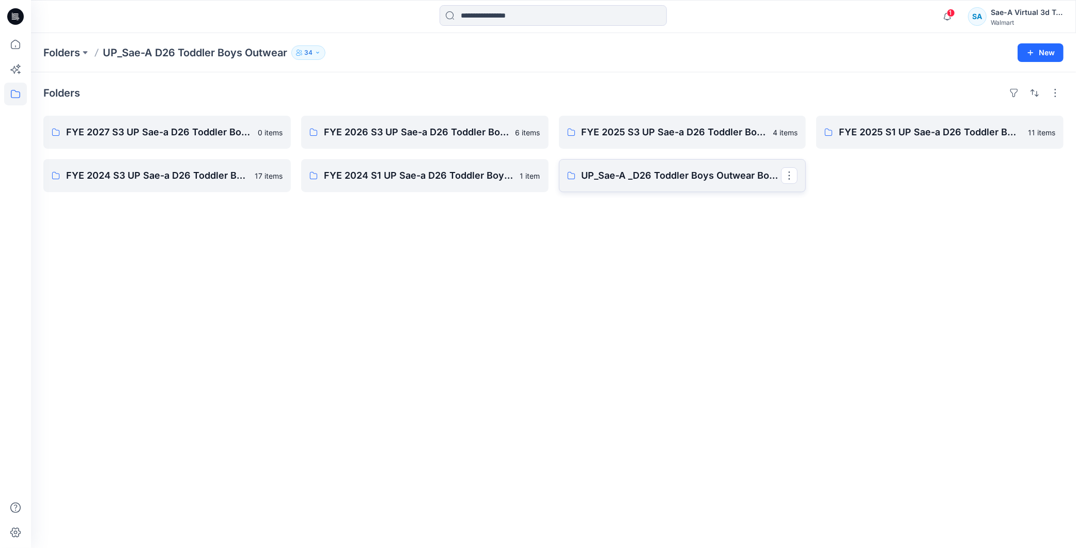
click at [679, 179] on p "UP_Sae-A _D26 Toddler Boys Outwear Board" at bounding box center [682, 175] width 200 height 14
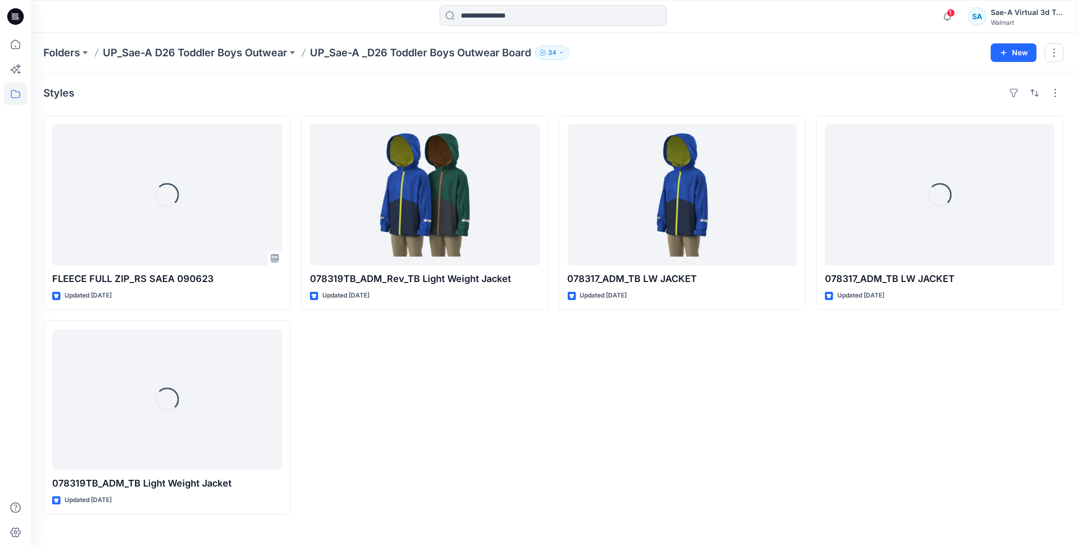
click at [595, 370] on div "078317_ADM_TB LW JACKET Updated [DATE]" at bounding box center [682, 315] width 247 height 399
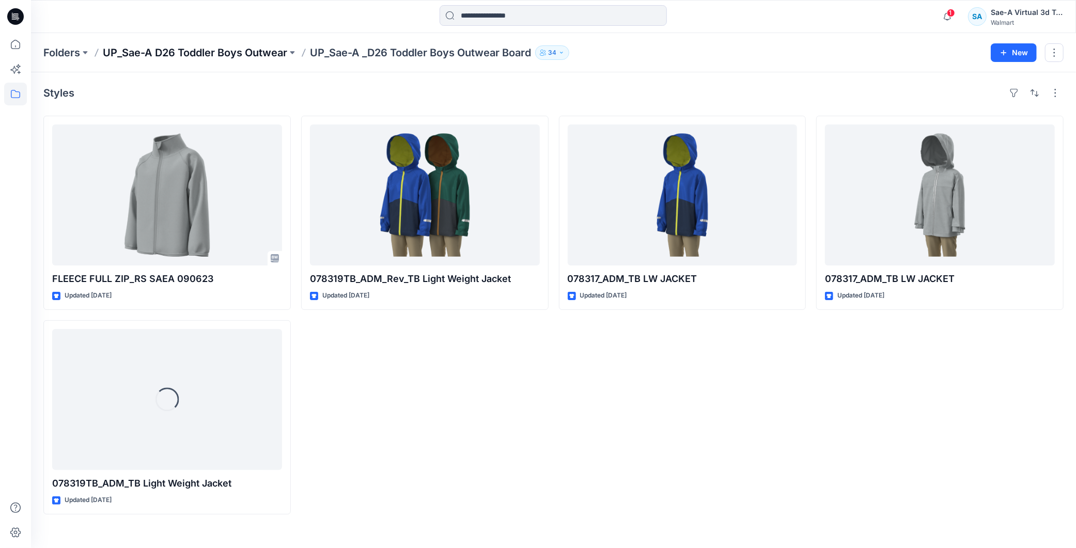
click at [271, 55] on p "UP_Sae-A D26 Toddler Boys Outwear" at bounding box center [195, 52] width 184 height 14
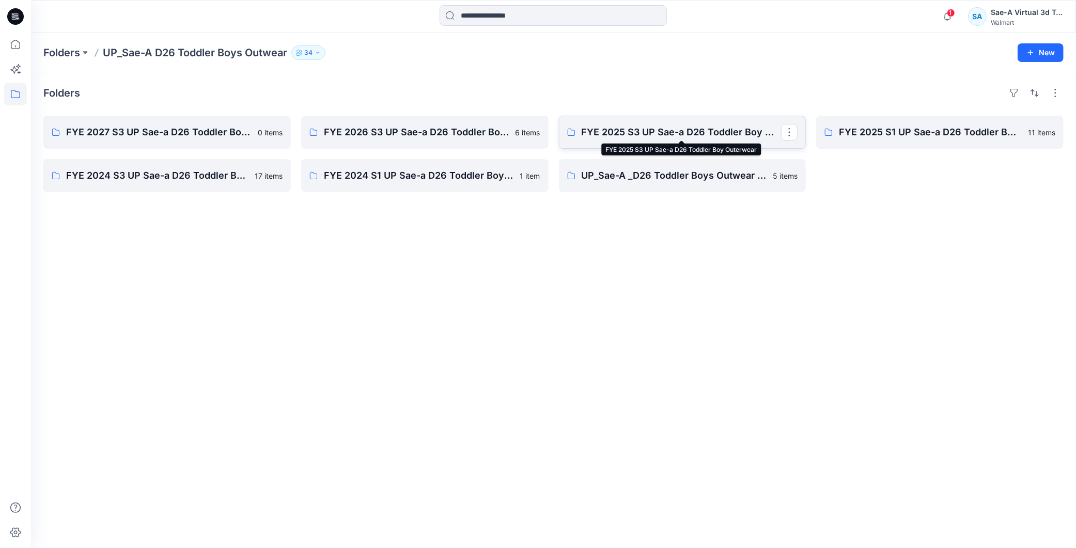
click at [652, 130] on p "FYE 2025 S3 UP Sae-a D26 Toddler Boy Outerwear" at bounding box center [682, 132] width 200 height 14
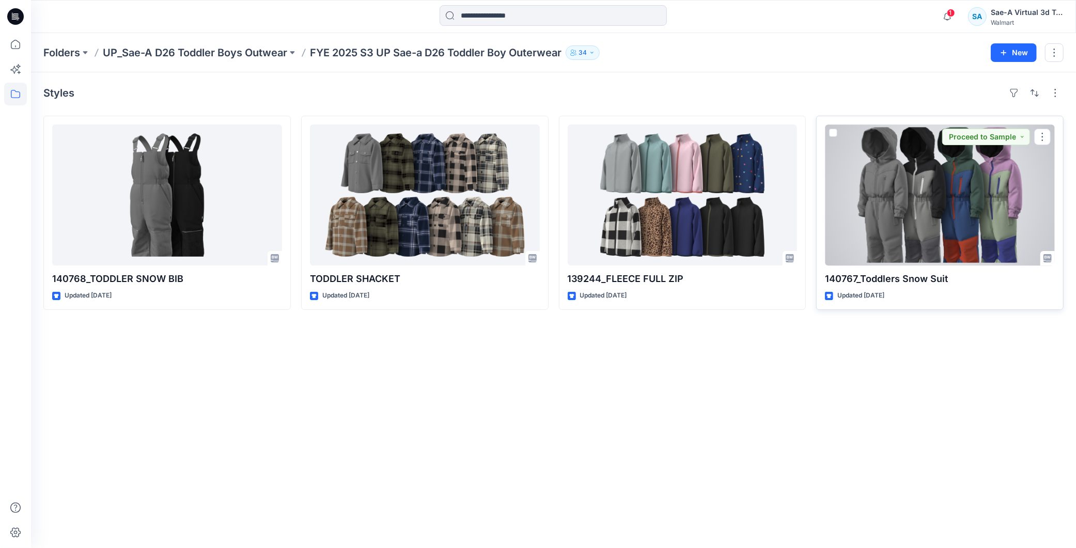
click at [969, 170] on div at bounding box center [940, 194] width 230 height 141
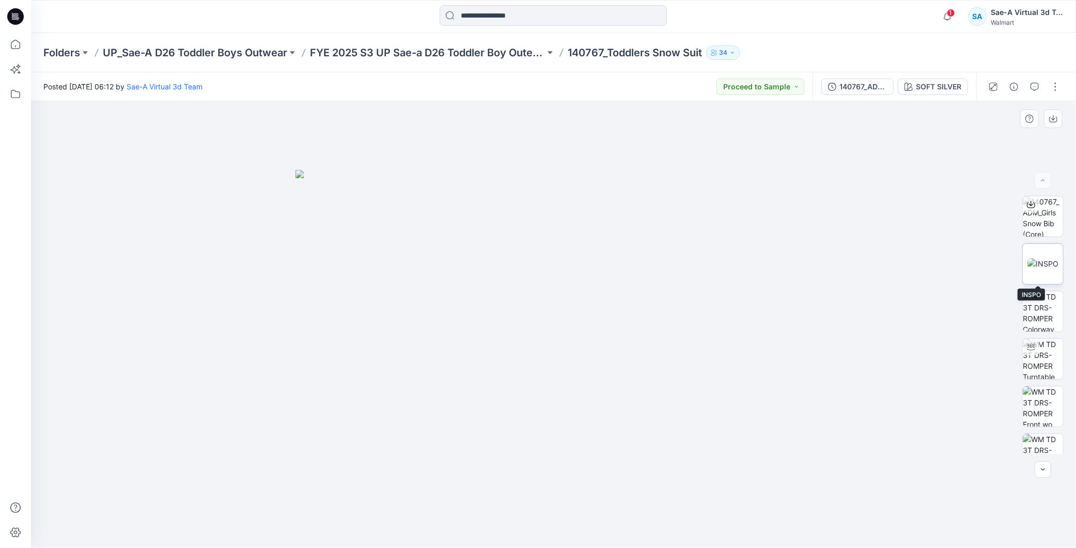
click at [1040, 258] on img at bounding box center [1042, 263] width 31 height 11
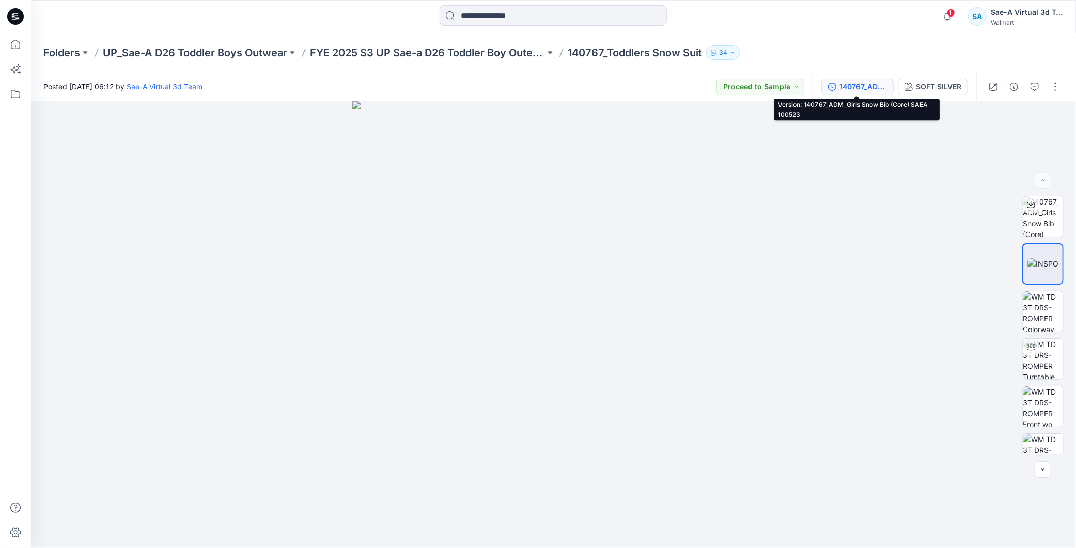
click at [853, 88] on div "140767_ADM_Girls Snow Bib (Core) SAEA 100523" at bounding box center [863, 86] width 48 height 11
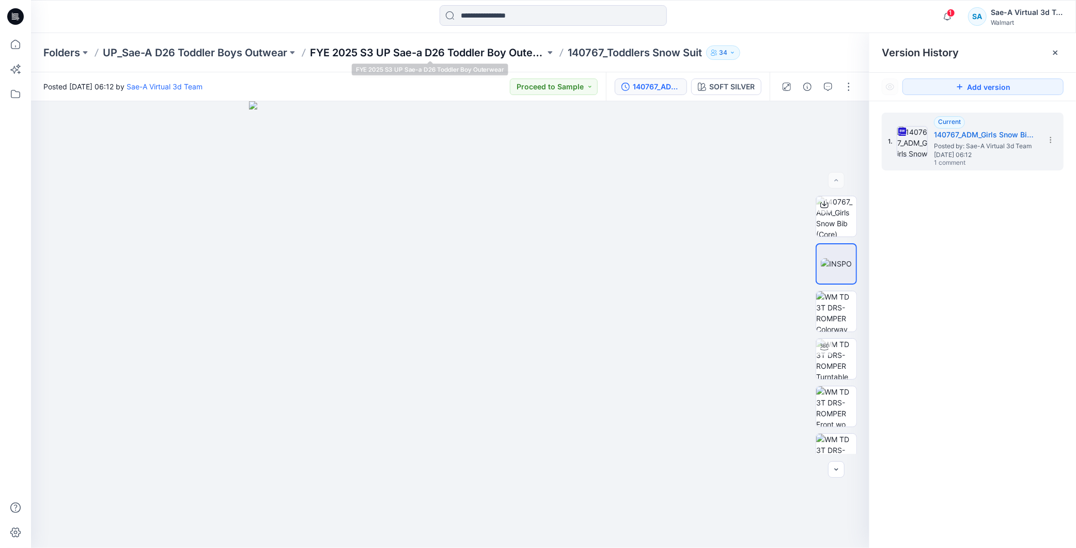
click at [413, 54] on p "FYE 2025 S3 UP Sae-a D26 Toddler Boy Outerwear" at bounding box center [427, 52] width 235 height 14
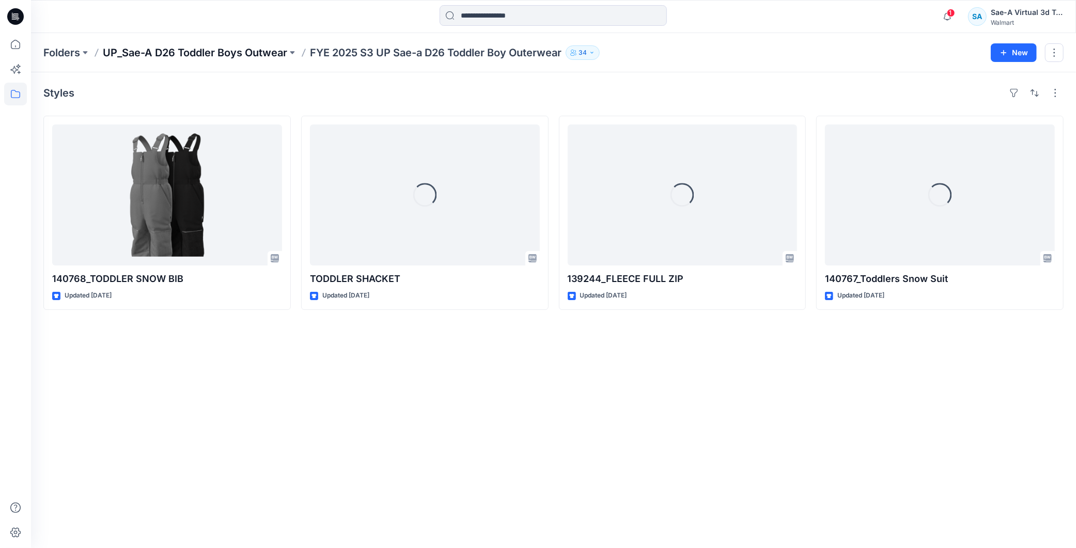
click at [183, 49] on p "UP_Sae-A D26 Toddler Boys Outwear" at bounding box center [195, 52] width 184 height 14
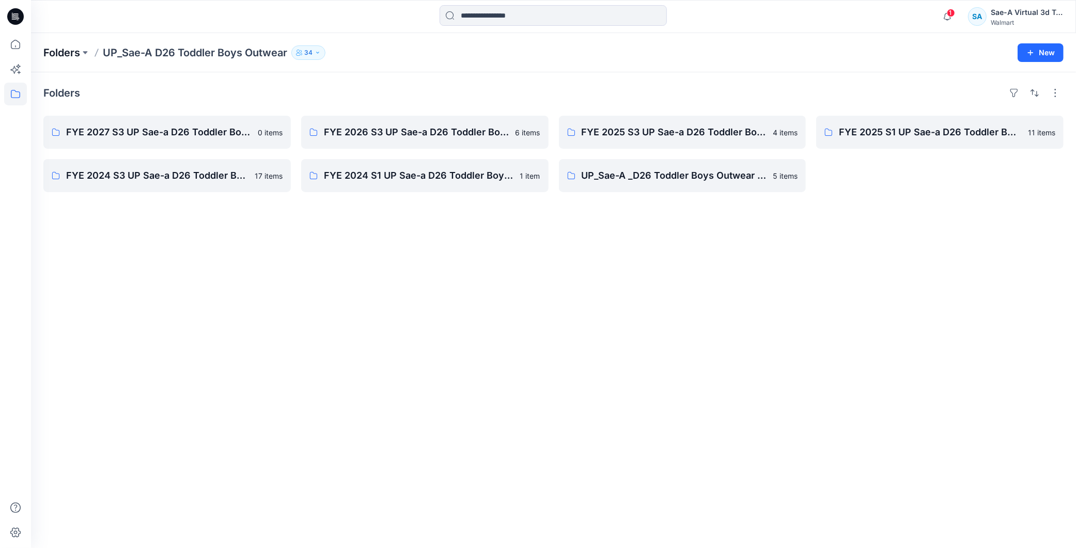
click at [76, 48] on p "Folders" at bounding box center [61, 52] width 37 height 14
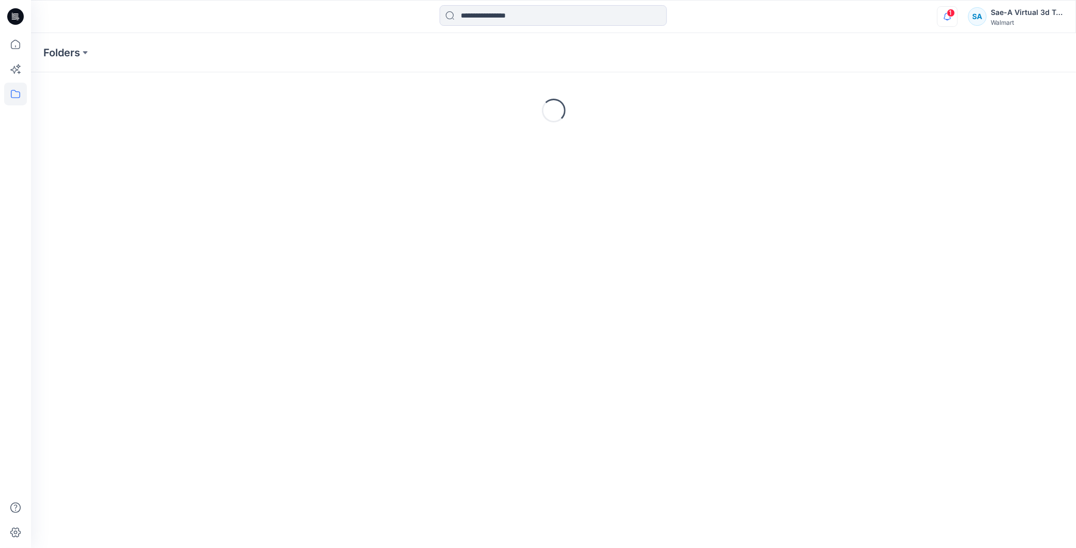
click at [937, 11] on button "button" at bounding box center [947, 16] width 21 height 21
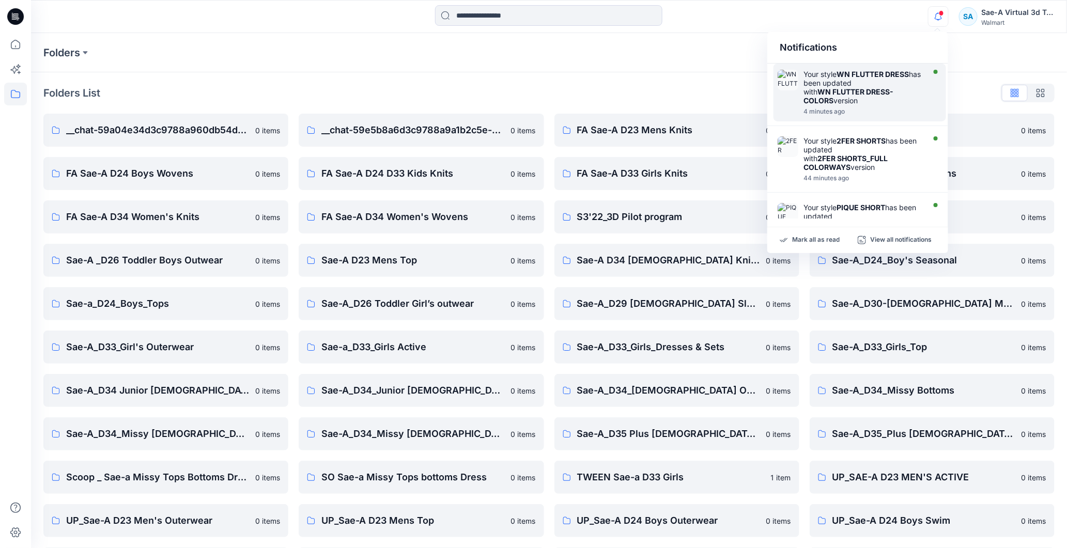
click at [880, 95] on strong "WN FLUTTER DRESS-COLORS" at bounding box center [848, 96] width 90 height 18
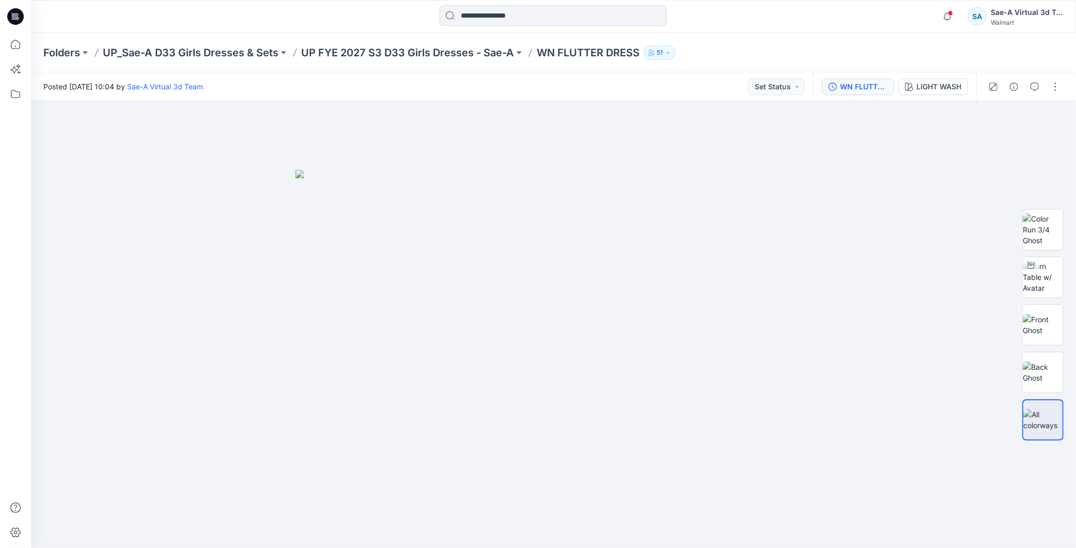
click at [857, 87] on div "WN FLUTTER DRESS-COLORS" at bounding box center [864, 86] width 48 height 11
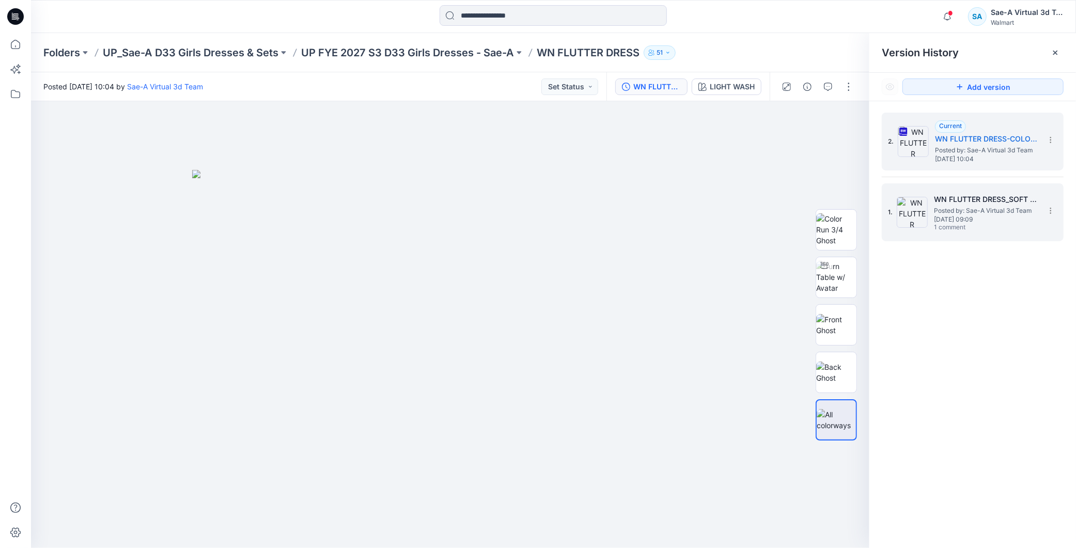
click at [960, 216] on span "[DATE] 09:09" at bounding box center [985, 219] width 103 height 7
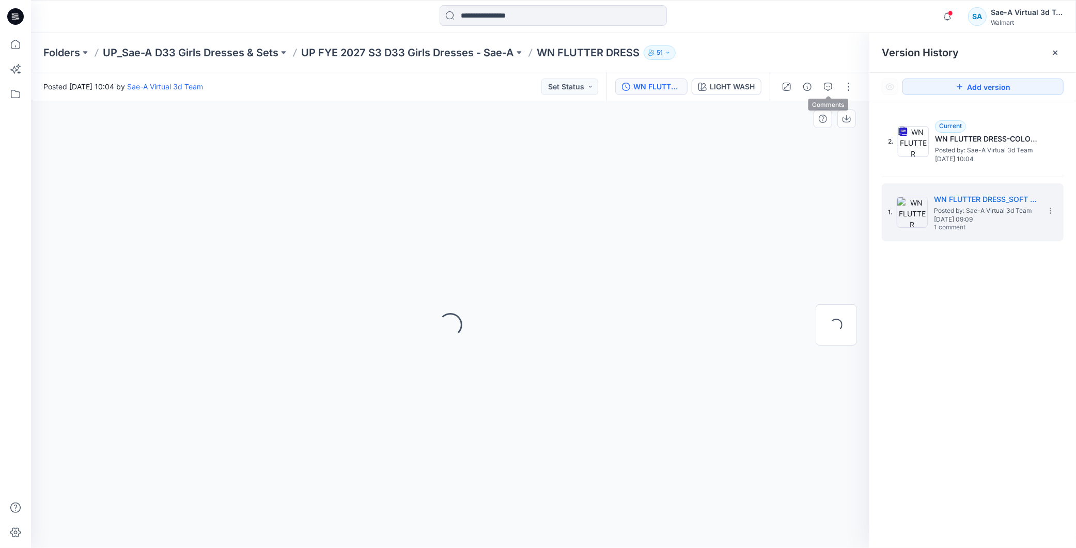
drag, startPoint x: 827, startPoint y: 82, endPoint x: 790, endPoint y: 136, distance: 65.8
click at [827, 83] on icon "button" at bounding box center [828, 87] width 8 height 8
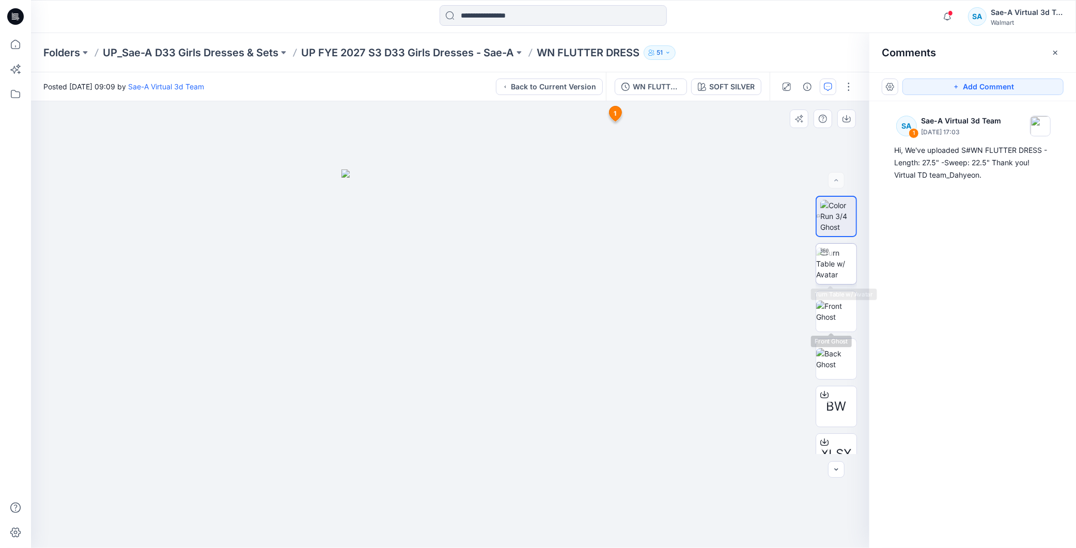
click at [835, 255] on img at bounding box center [836, 263] width 40 height 33
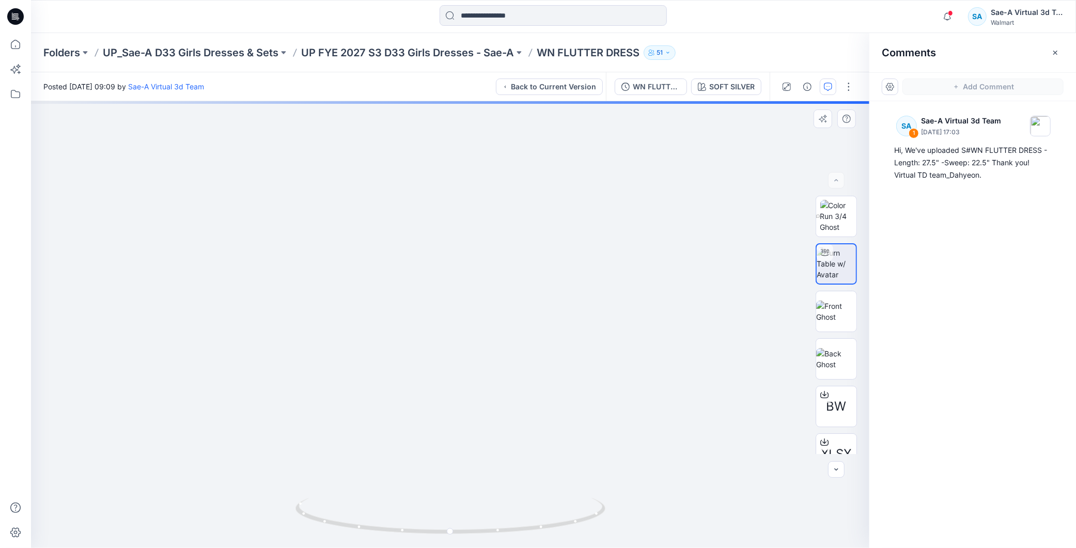
drag, startPoint x: 546, startPoint y: 441, endPoint x: 559, endPoint y: 327, distance: 114.4
drag, startPoint x: 602, startPoint y: 281, endPoint x: 464, endPoint y: 381, distance: 169.9
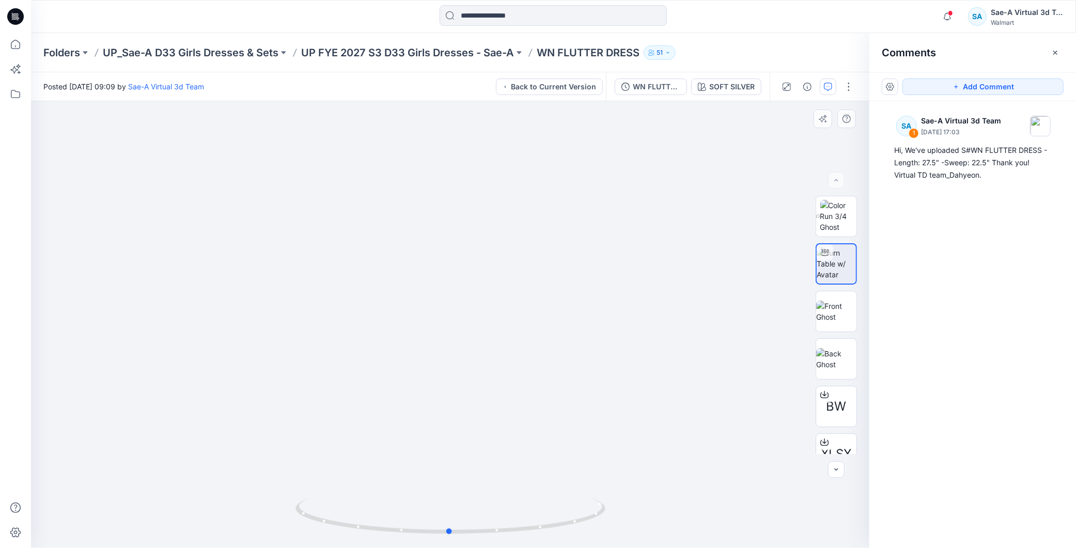
drag, startPoint x: 528, startPoint y: 520, endPoint x: 701, endPoint y: 476, distance: 178.6
click at [831, 501] on div at bounding box center [450, 324] width 838 height 447
click at [389, 50] on p "UP FYE 2027 S3 D33 Girls Dresses - Sae-A" at bounding box center [407, 52] width 213 height 14
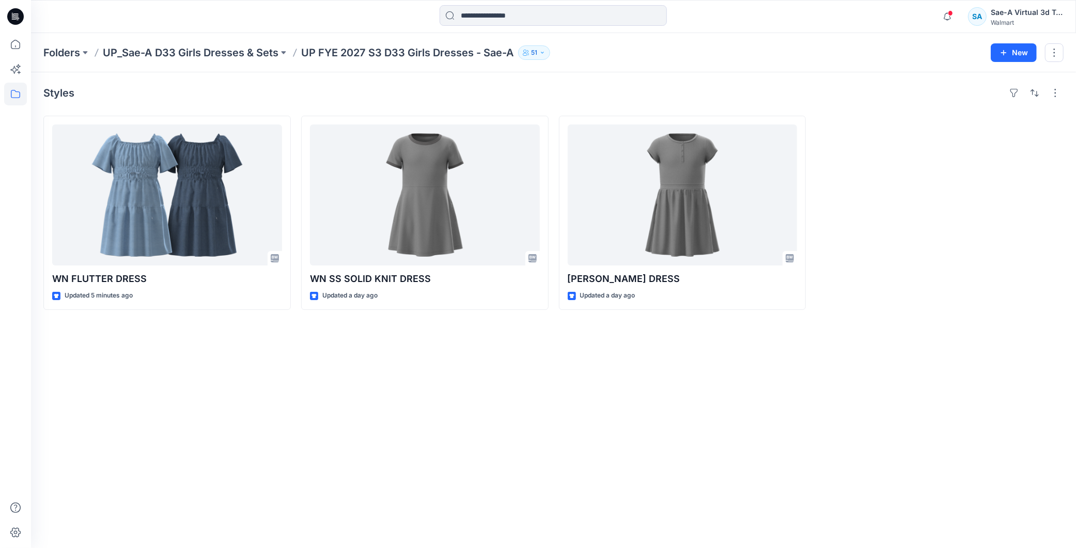
click at [492, 336] on div "Styles WN FLUTTER DRESS Updated 5 minutes ago WN SS SOLID KNIT DRESS Updated a …" at bounding box center [553, 310] width 1045 height 476
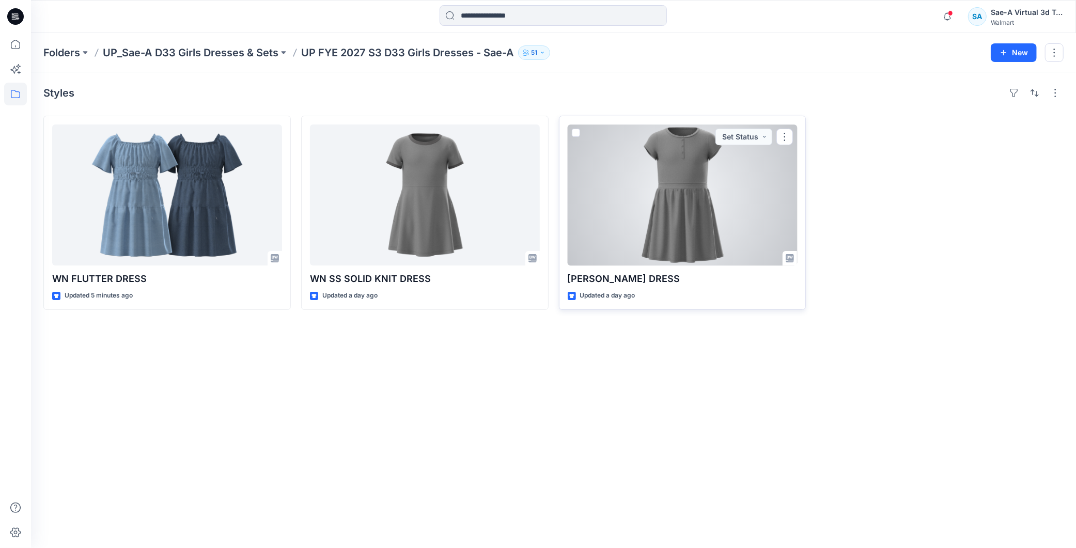
click at [689, 189] on div at bounding box center [683, 194] width 230 height 141
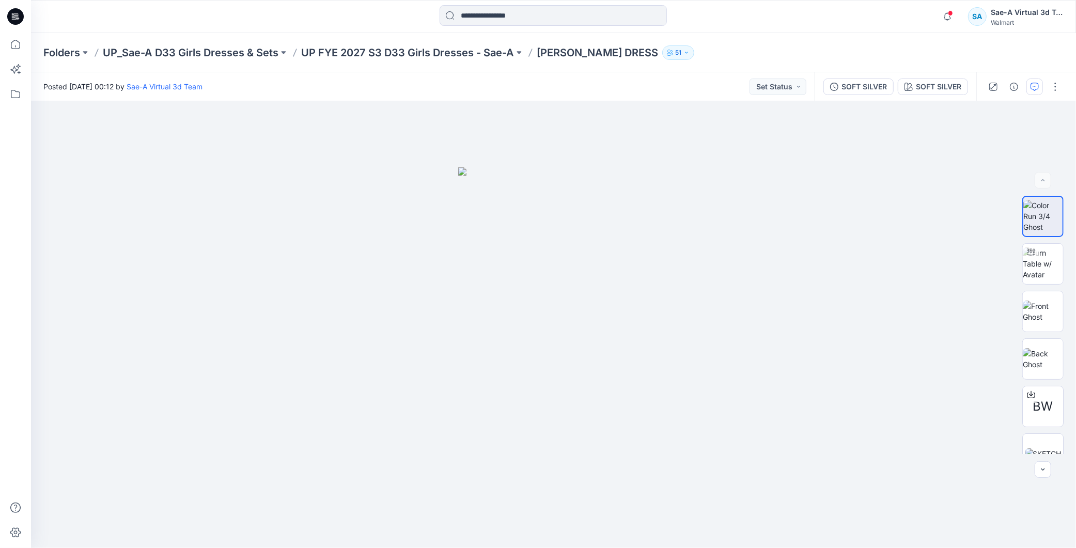
click at [1038, 86] on icon "button" at bounding box center [1034, 87] width 8 height 8
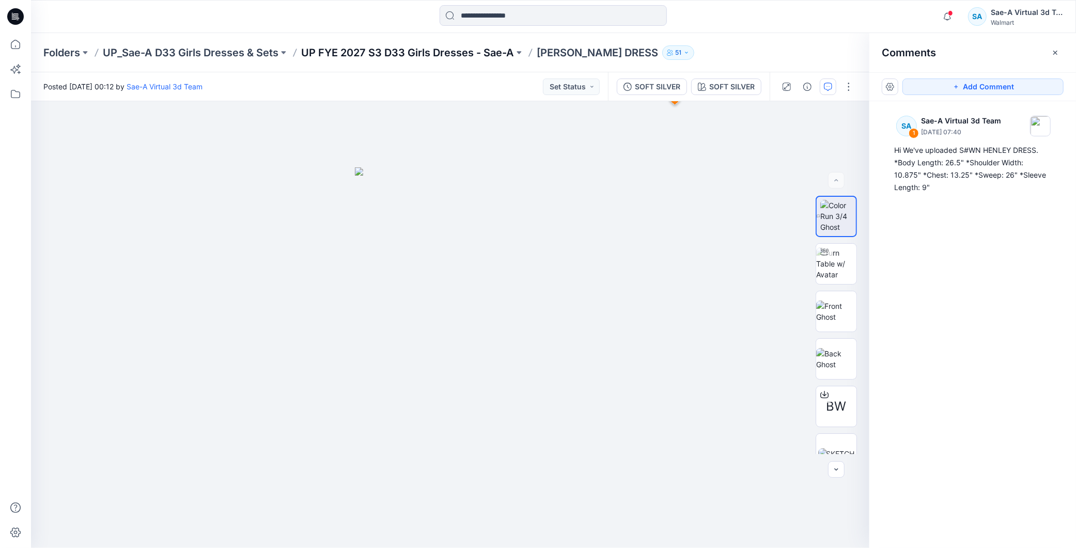
click at [362, 51] on p "UP FYE 2027 S3 D33 Girls Dresses - Sae-A" at bounding box center [407, 52] width 213 height 14
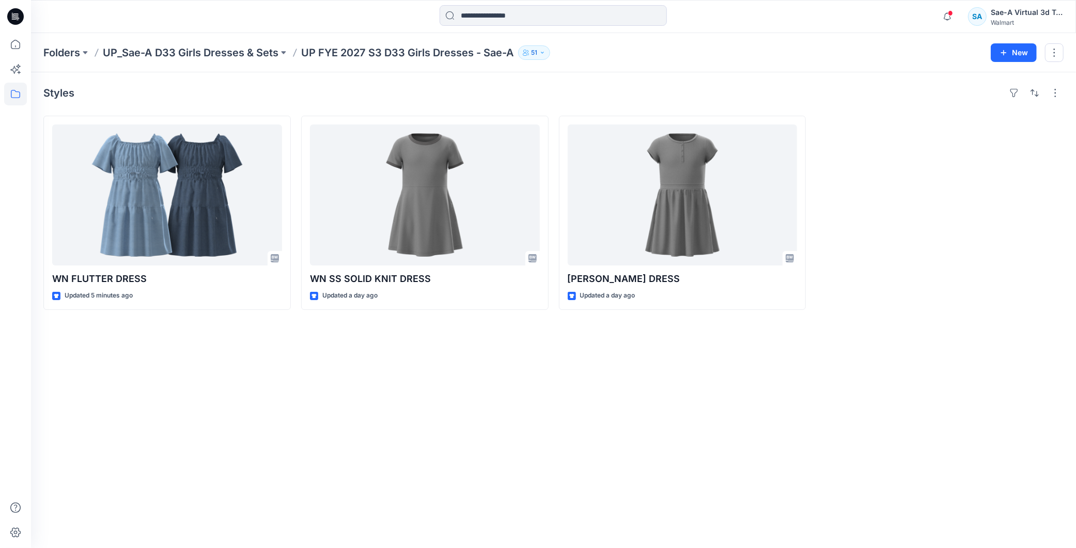
drag, startPoint x: 484, startPoint y: 404, endPoint x: 517, endPoint y: 382, distance: 39.1
click at [487, 404] on div "Styles WN FLUTTER DRESS Updated 5 minutes ago WN SS SOLID KNIT DRESS Updated a …" at bounding box center [553, 310] width 1045 height 476
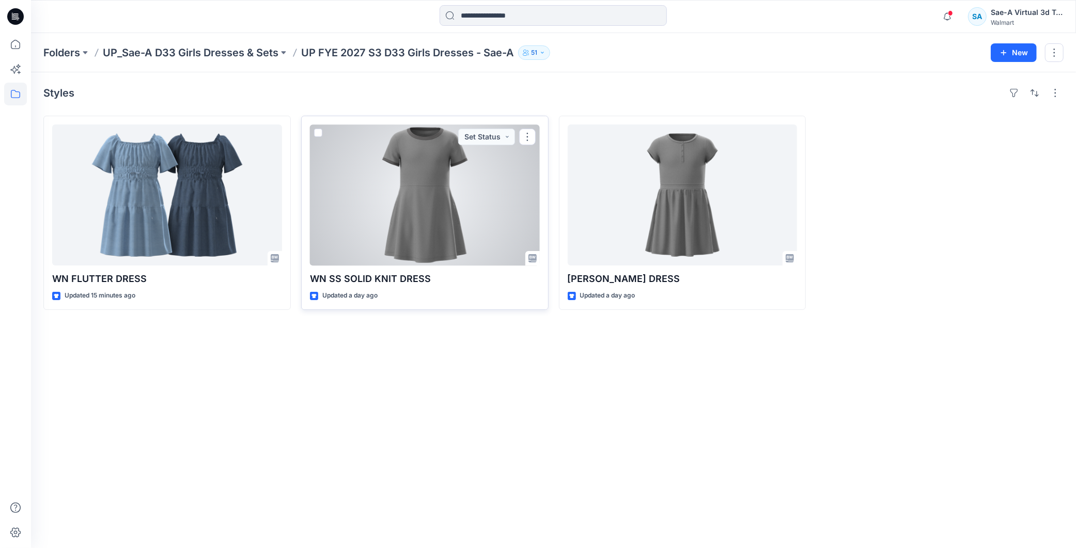
click at [433, 209] on div at bounding box center [425, 194] width 230 height 141
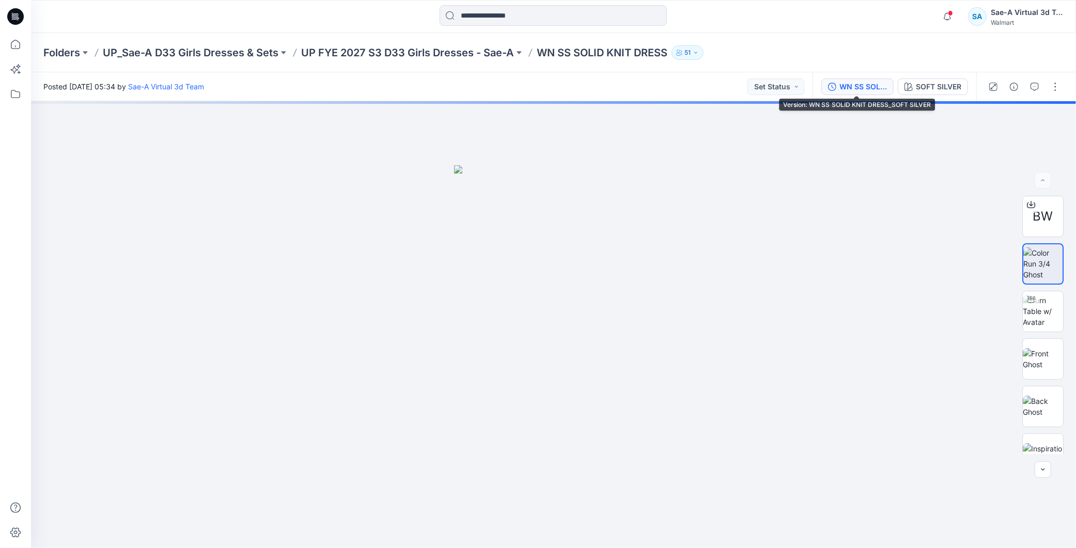
click at [867, 89] on div "WN SS SOLID KNIT DRESS_SOFT SILVER" at bounding box center [863, 86] width 48 height 11
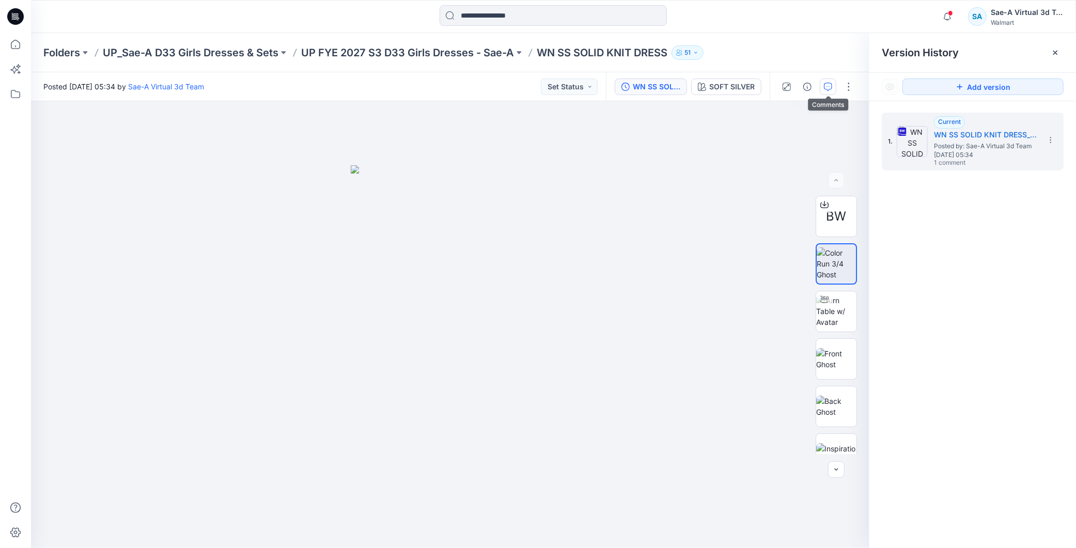
click at [830, 86] on icon "button" at bounding box center [828, 87] width 8 height 8
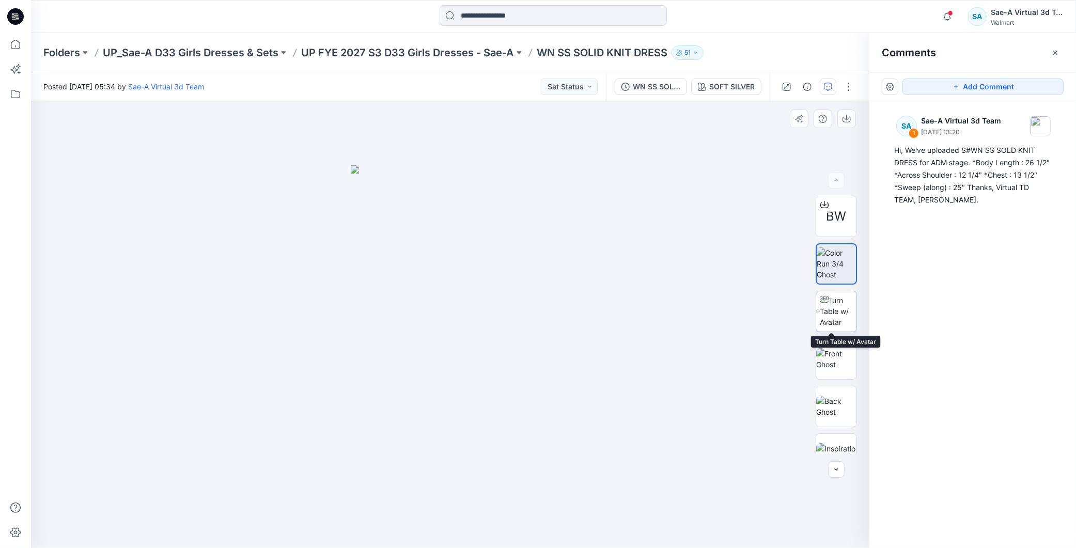
click at [832, 306] on img at bounding box center [838, 311] width 37 height 33
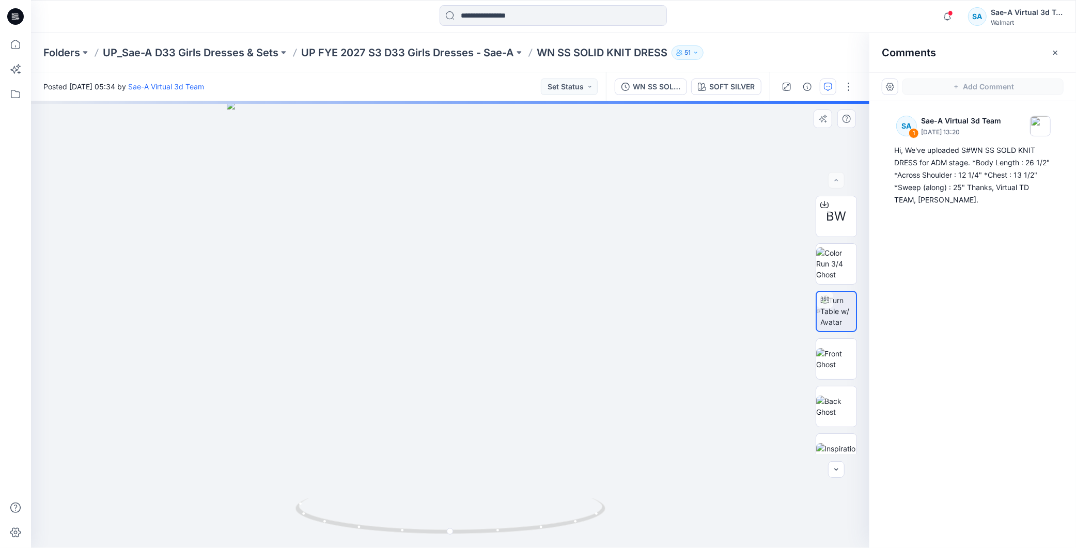
click at [608, 446] on div at bounding box center [450, 324] width 838 height 447
drag, startPoint x: 539, startPoint y: 524, endPoint x: 700, endPoint y: 517, distance: 161.9
click at [700, 517] on div at bounding box center [450, 324] width 838 height 447
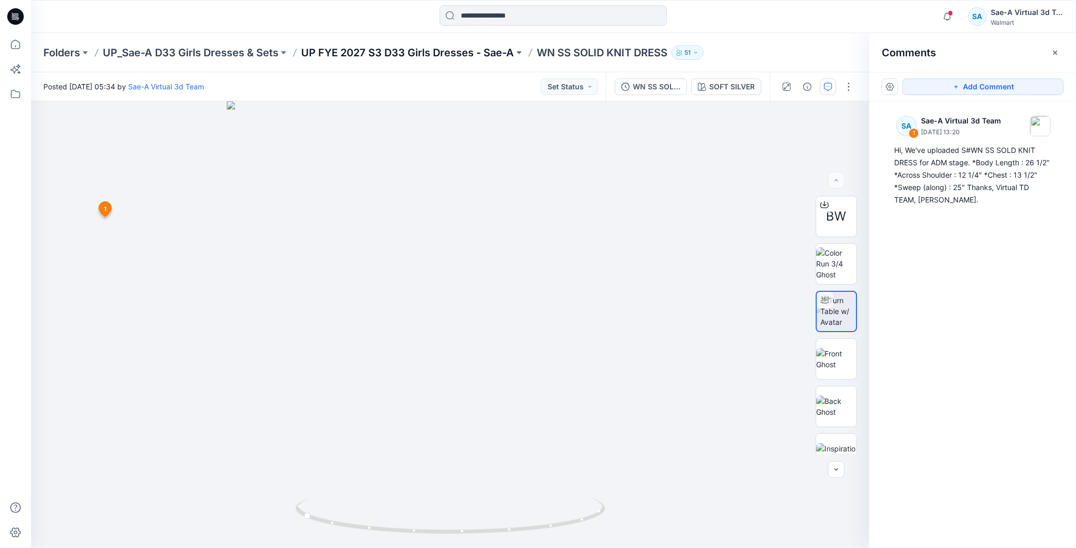
click at [475, 53] on p "UP FYE 2027 S3 D33 Girls Dresses - Sae-A" at bounding box center [407, 52] width 213 height 14
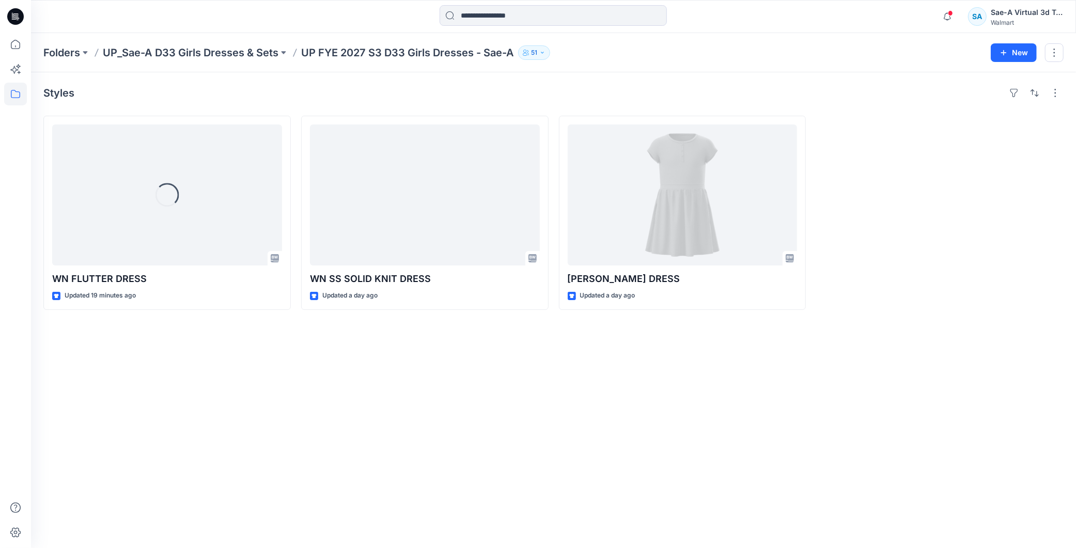
click at [442, 400] on div "Styles Loading... WN FLUTTER DRESS Updated 19 minutes ago WN SS SOLID KNIT DRES…" at bounding box center [553, 310] width 1045 height 476
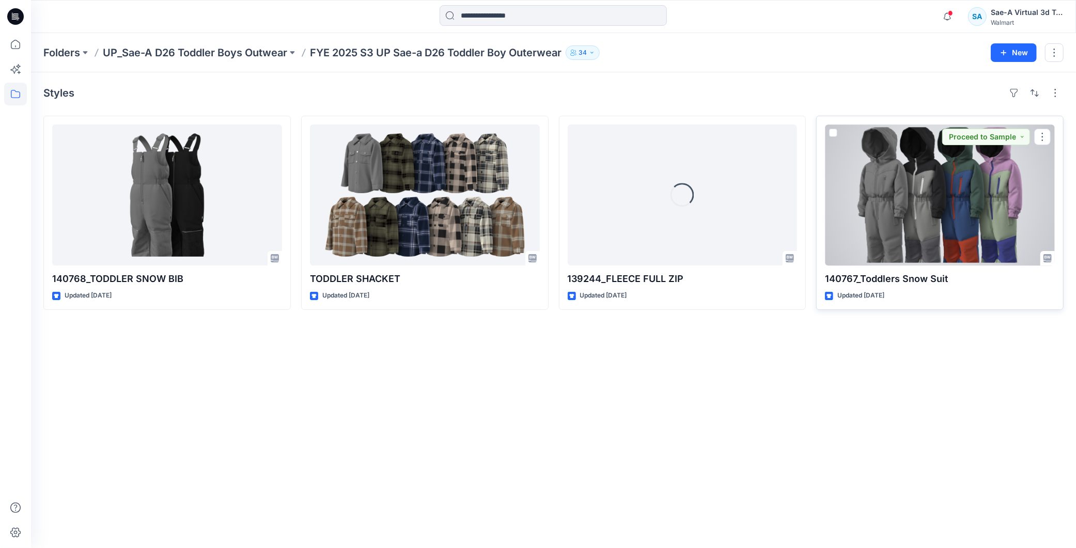
click at [511, 232] on div at bounding box center [940, 194] width 230 height 141
